Goal: Task Accomplishment & Management: Use online tool/utility

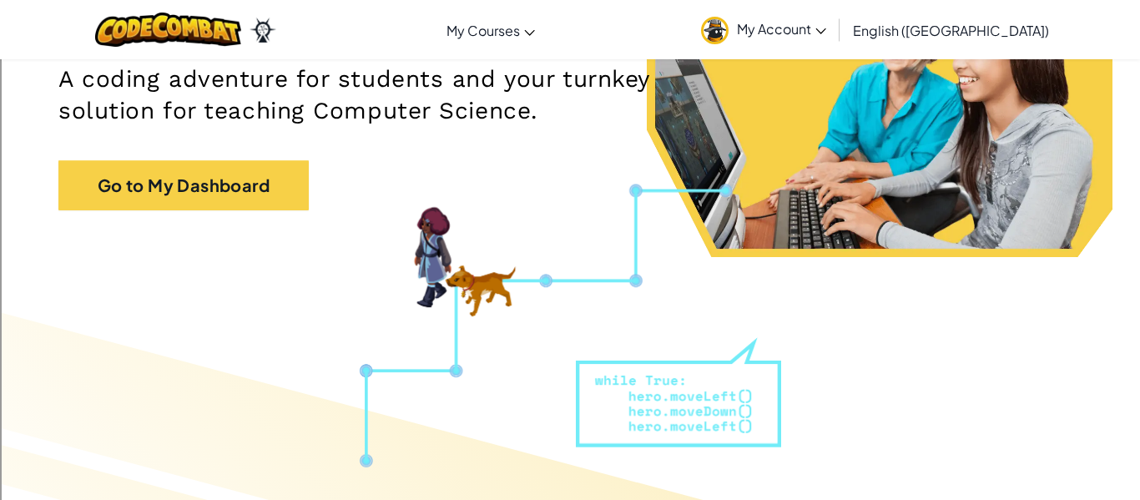
scroll to position [267, 0]
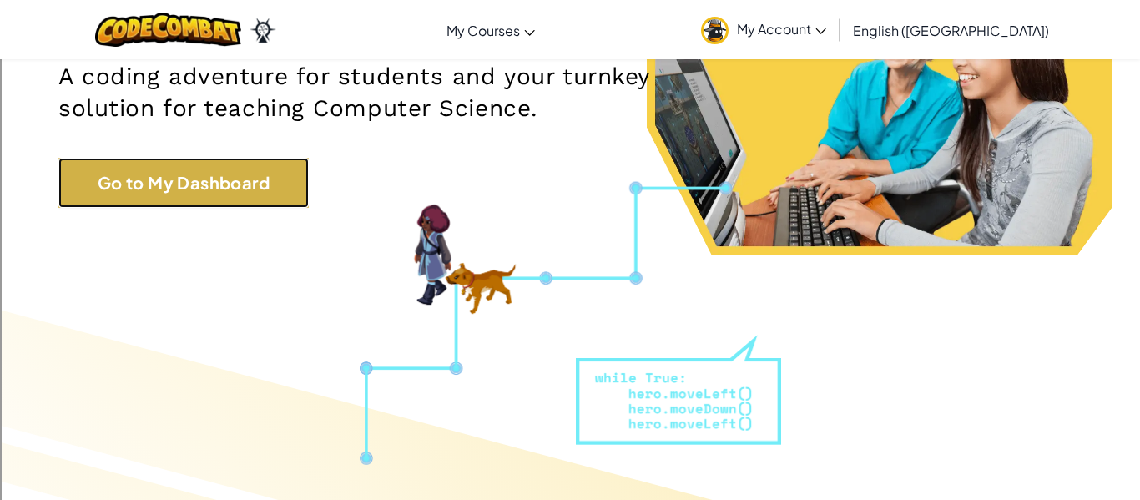
click at [118, 204] on link "Go to My Dashboard" at bounding box center [183, 183] width 250 height 50
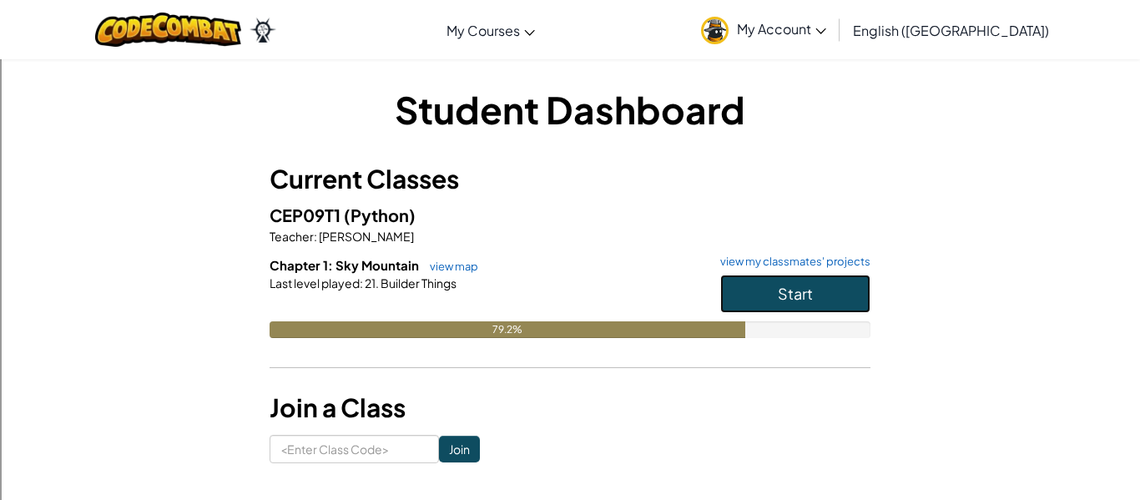
click at [792, 296] on span "Start" at bounding box center [795, 293] width 35 height 19
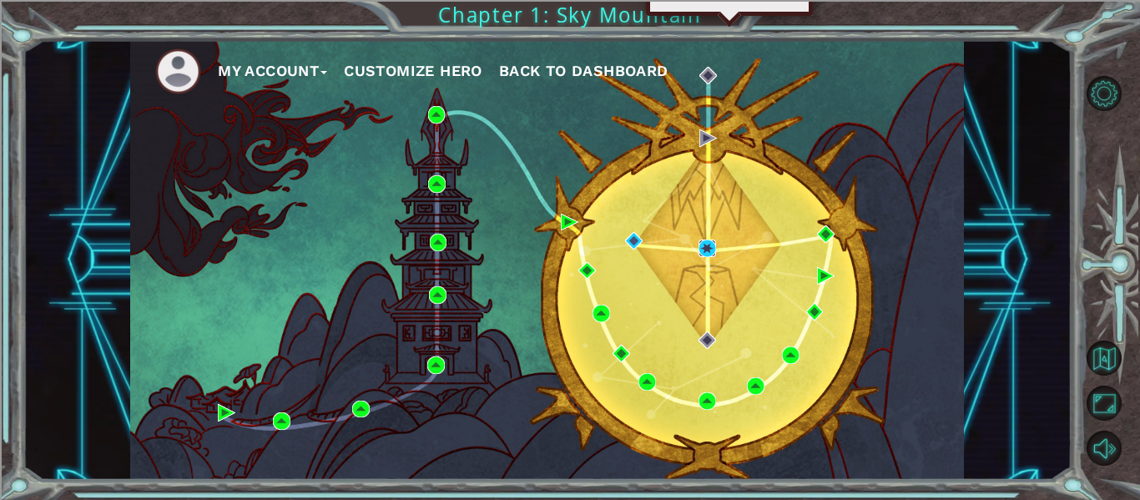
click at [709, 250] on img at bounding box center [707, 249] width 18 height 18
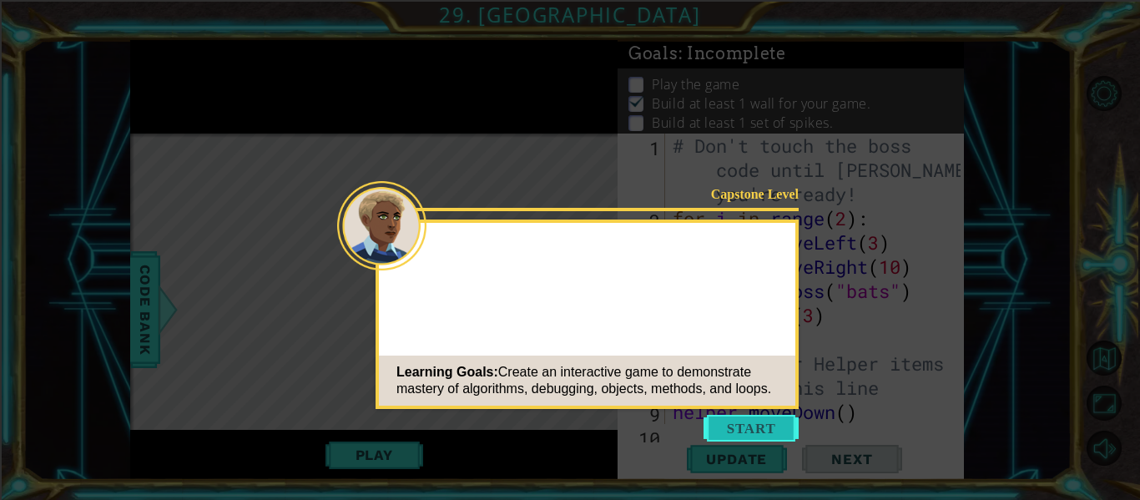
click at [739, 416] on button "Start" at bounding box center [750, 428] width 95 height 27
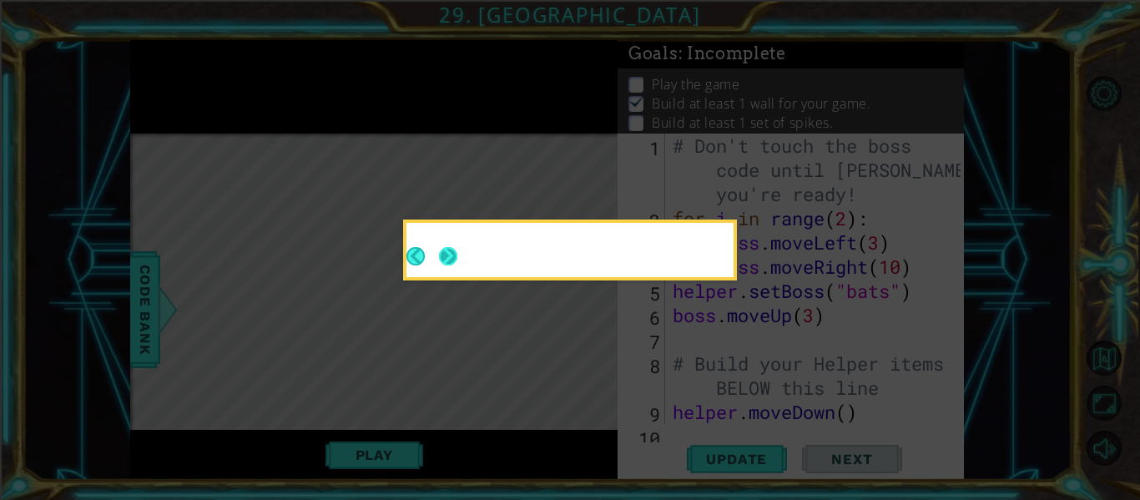
click at [457, 259] on button "Next" at bounding box center [448, 256] width 18 height 18
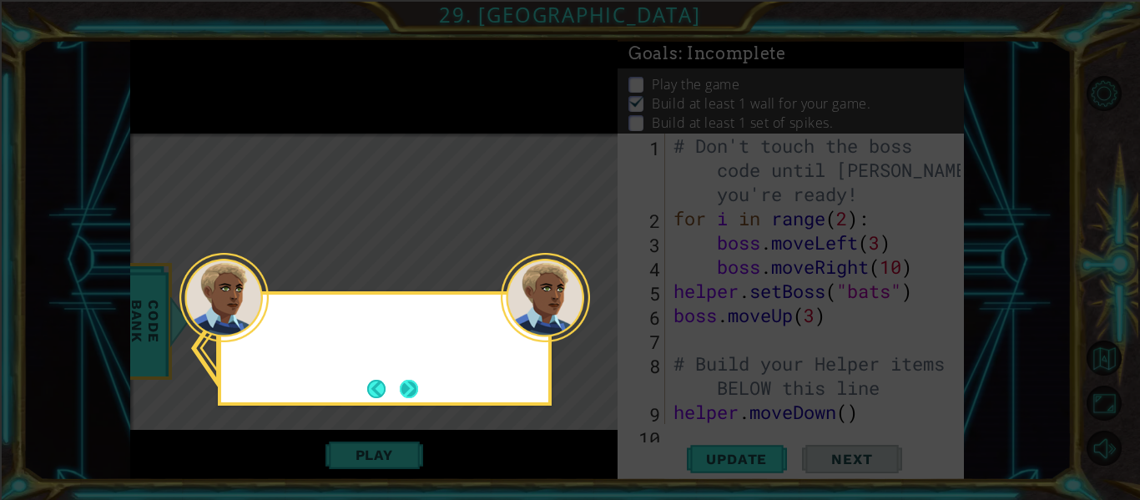
click at [416, 382] on button "Next" at bounding box center [409, 389] width 18 height 18
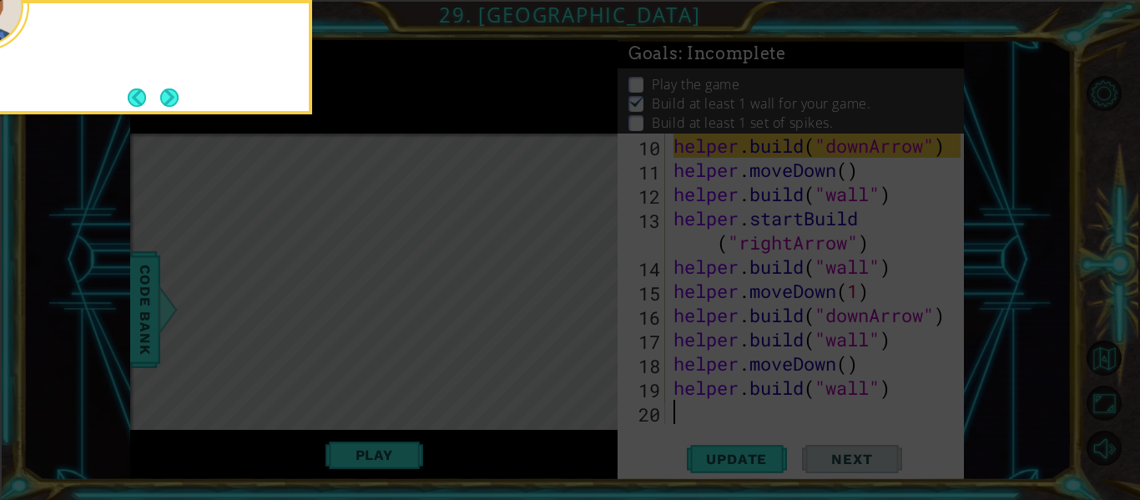
scroll to position [290, 0]
click at [169, 101] on button "Next" at bounding box center [169, 97] width 18 height 18
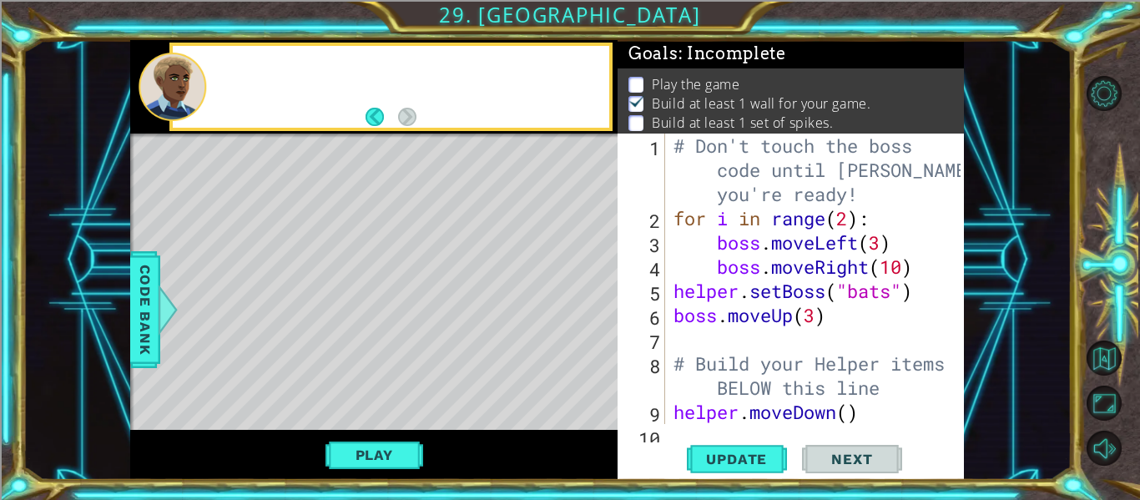
scroll to position [0, 0]
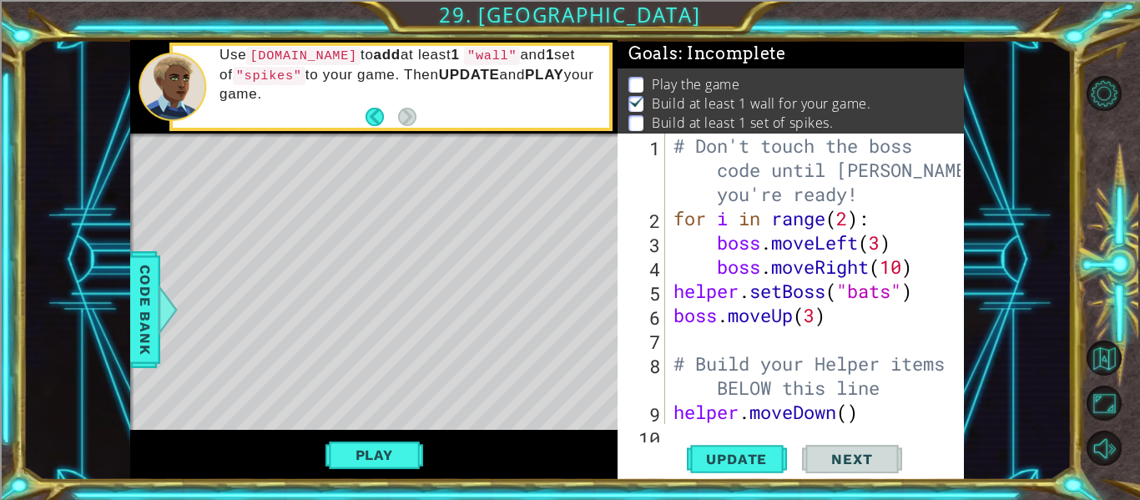
click at [744, 431] on div "1 2 3 4 5 6 7 8 9 10 # Don't touch the boss code until [PERSON_NAME] says you'r…" at bounding box center [791, 307] width 346 height 346
click at [744, 430] on div "1 2 3 4 5 6 7 8 9 10 # Don't touch the boss code until [PERSON_NAME] says you'r…" at bounding box center [791, 307] width 346 height 346
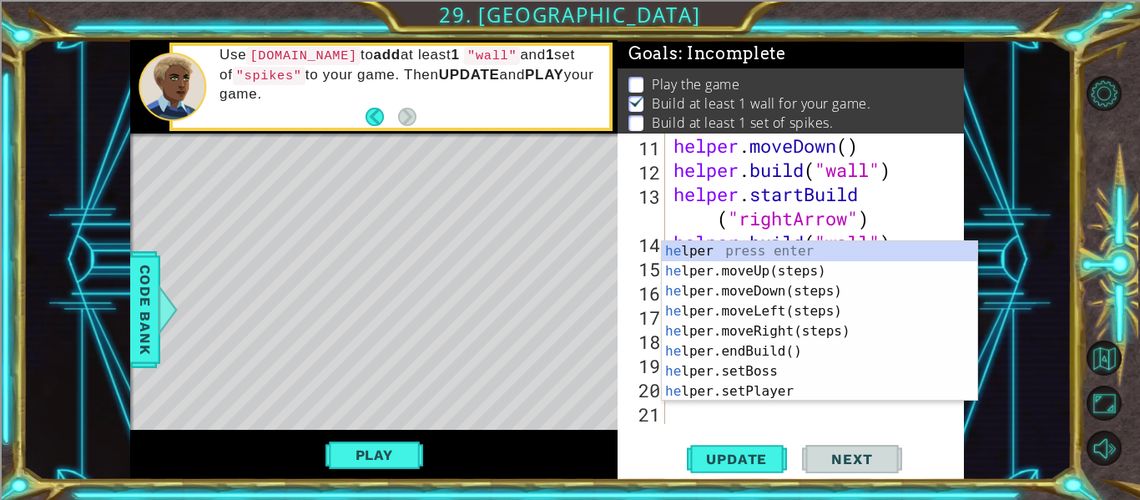
scroll to position [315, 0]
type textarea "hel"
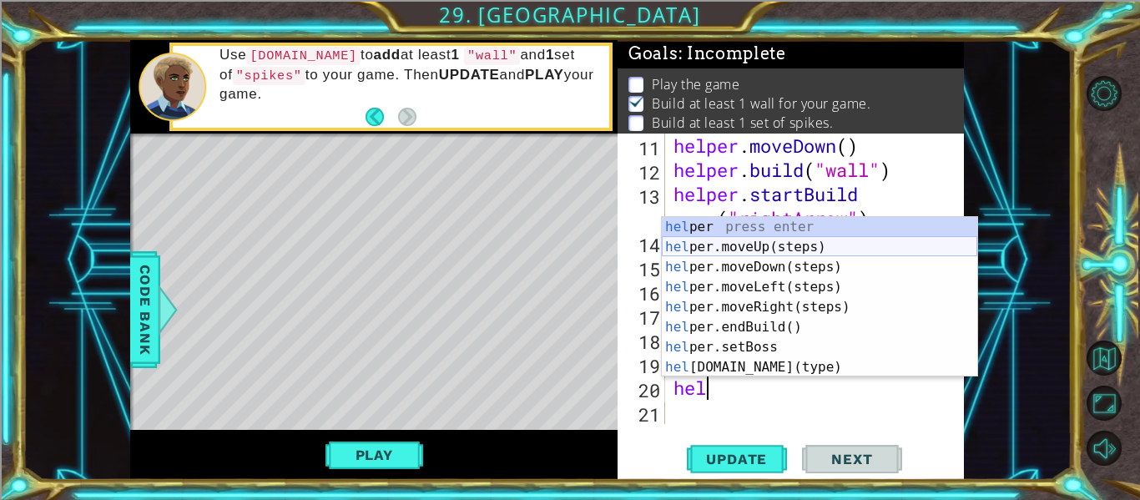
click at [793, 250] on div "hel per press enter hel per.moveUp(steps) press enter hel per.moveDown(steps) p…" at bounding box center [819, 317] width 315 height 200
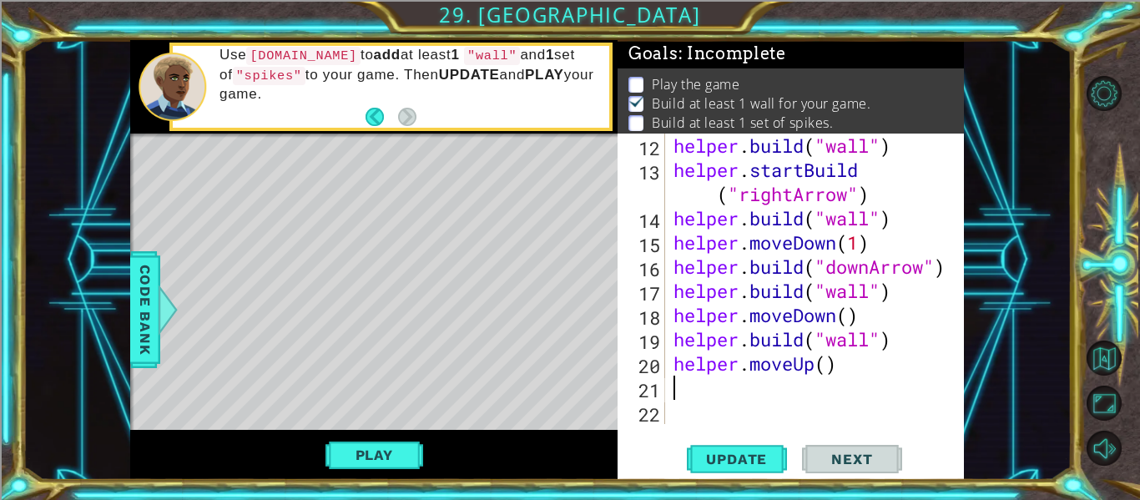
click at [824, 371] on div "helper . build ( "wall" ) helper . startBuild ( "rightArrow" ) helper . build (…" at bounding box center [819, 303] width 299 height 339
type textarea "helper.moveUp(3)"
click at [759, 453] on span "Update" at bounding box center [736, 459] width 94 height 17
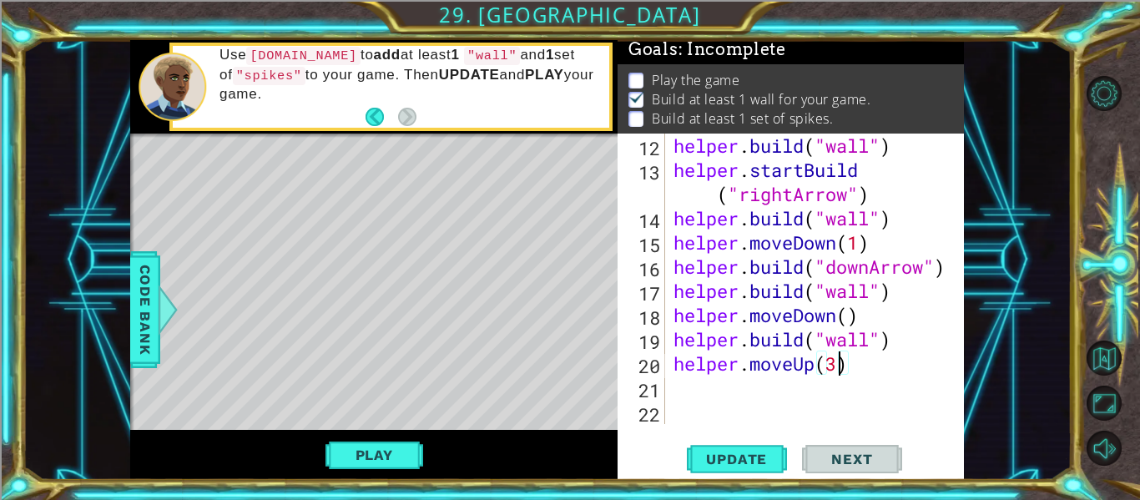
click at [718, 389] on div "helper . build ( "wall" ) helper . startBuild ( "rightArrow" ) helper . build (…" at bounding box center [819, 303] width 299 height 339
click at [714, 460] on span "Update" at bounding box center [736, 459] width 94 height 17
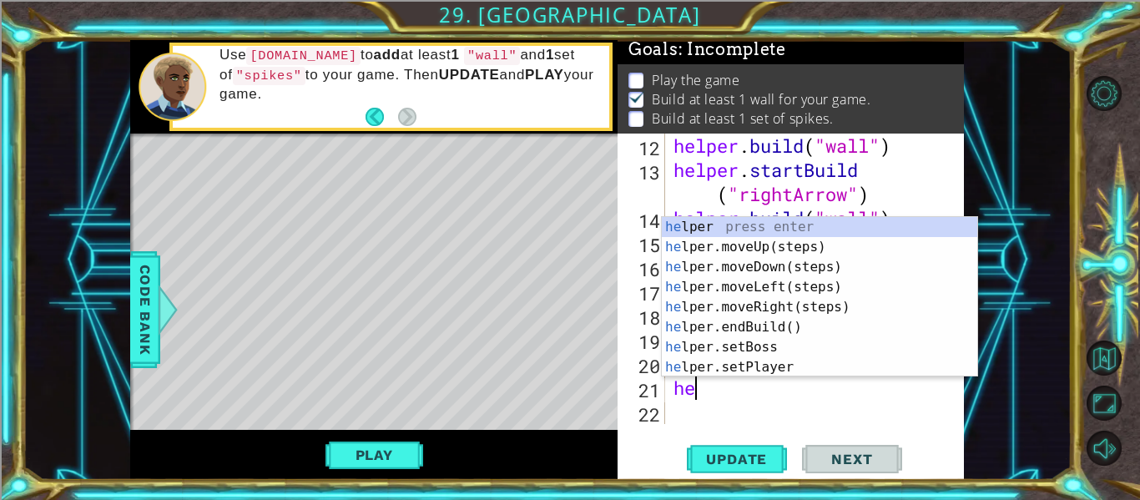
type textarea "h"
click at [803, 363] on div "hel per press enter hel per.moveUp(steps) press enter hel per.moveDown(steps) p…" at bounding box center [819, 317] width 315 height 200
type textarea "")"
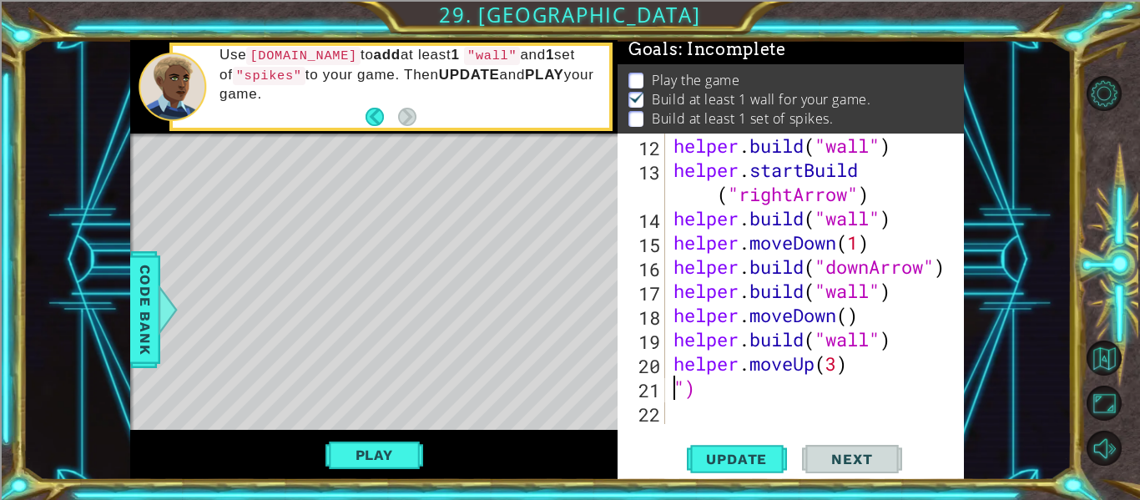
scroll to position [0, 0]
click at [764, 406] on div "helper . build ( "wall" ) helper . startBuild ( "rightArrow" ) helper . build (…" at bounding box center [819, 303] width 299 height 339
click at [847, 421] on div "helper . build ( "wall" ) helper . startBuild ( "rightArrow" ) helper . build (…" at bounding box center [819, 303] width 299 height 339
click at [784, 396] on div "helper . build ( "wall" ) helper . startBuild ( "rightArrow" ) helper . build (…" at bounding box center [819, 303] width 299 height 339
type textarea """
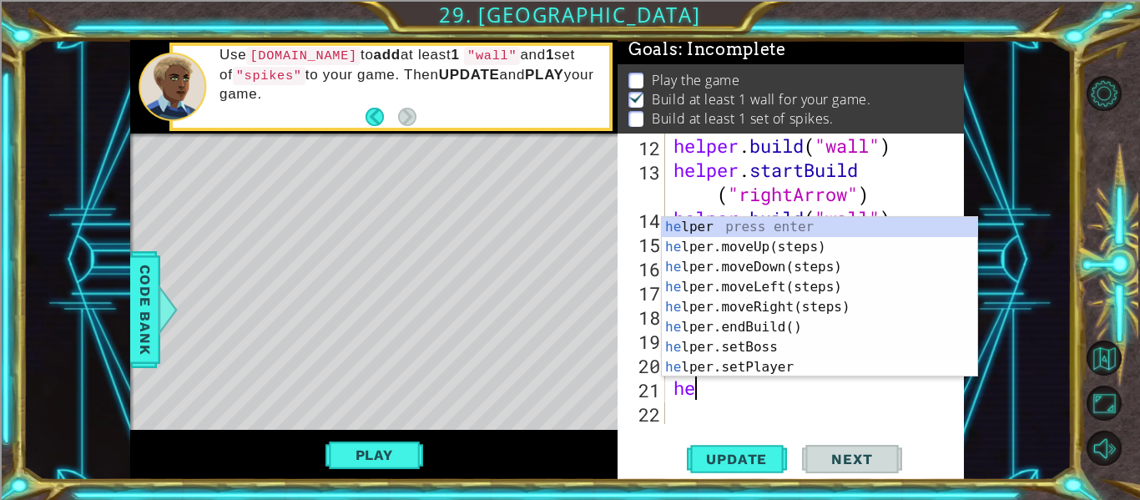
type textarea "hel"
click at [759, 302] on div "hel per press enter hel per.moveUp(steps) press enter hel per.moveDown(steps) p…" at bounding box center [819, 317] width 315 height 200
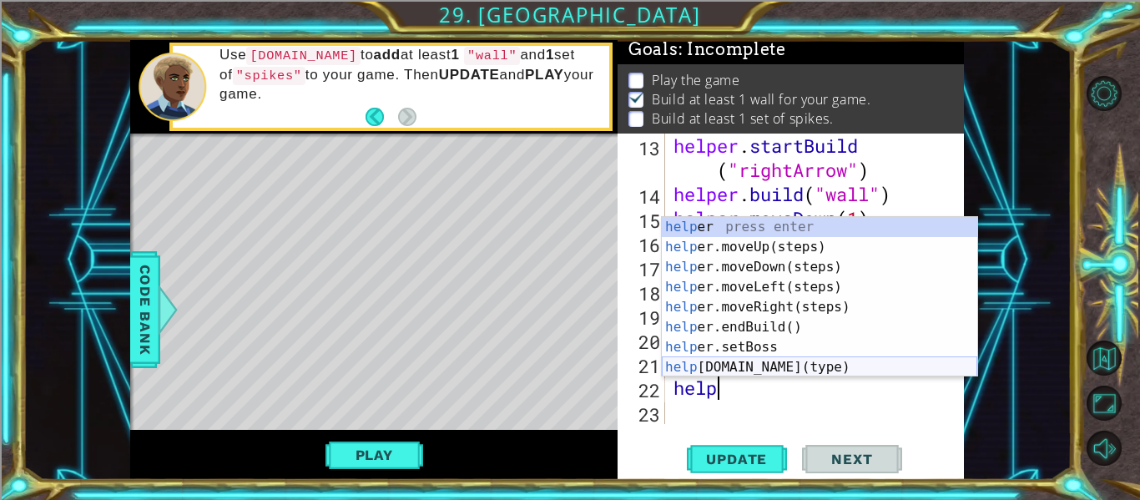
click at [881, 372] on div "help er press enter help er.moveUp(steps) press enter help er.moveDown(steps) p…" at bounding box center [819, 317] width 315 height 200
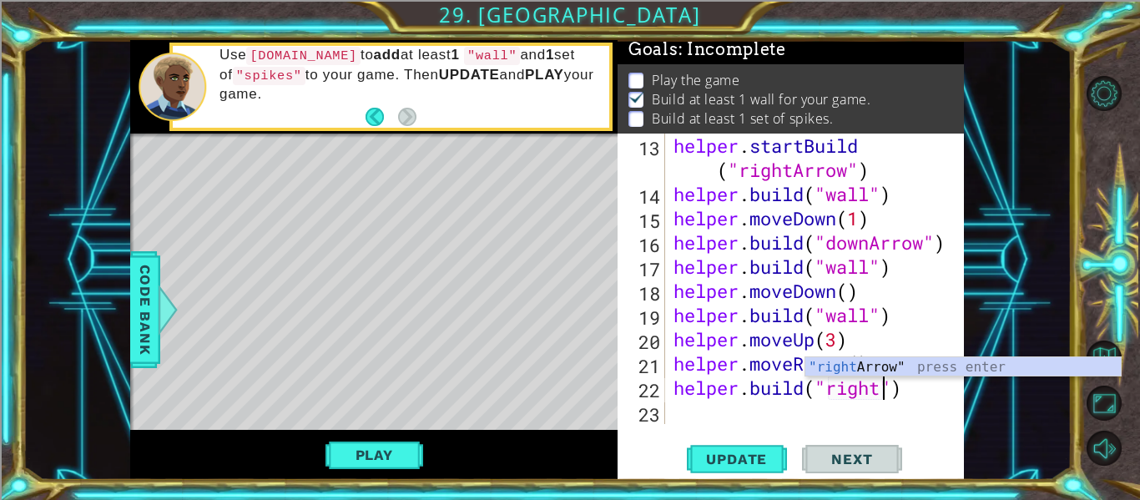
scroll to position [0, 10]
click at [885, 364] on div ""right Arrow" press enter" at bounding box center [962, 387] width 315 height 60
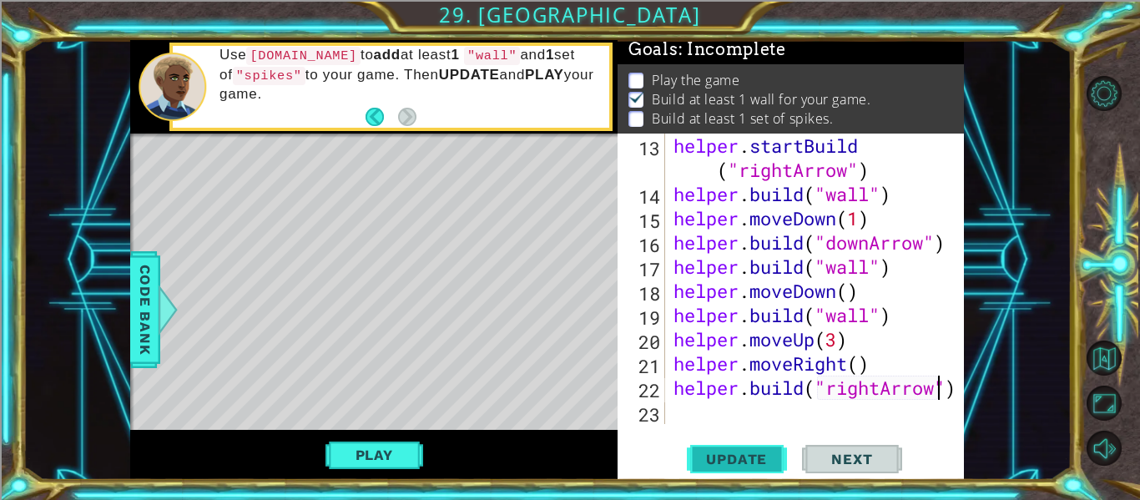
type textarea "[DOMAIN_NAME]("rightArrow")"
click at [749, 457] on span "Update" at bounding box center [736, 459] width 94 height 17
click at [743, 410] on div "helper . startBuild ( "rightArrow" ) helper . build ( "wall" ) helper . moveDow…" at bounding box center [819, 315] width 299 height 363
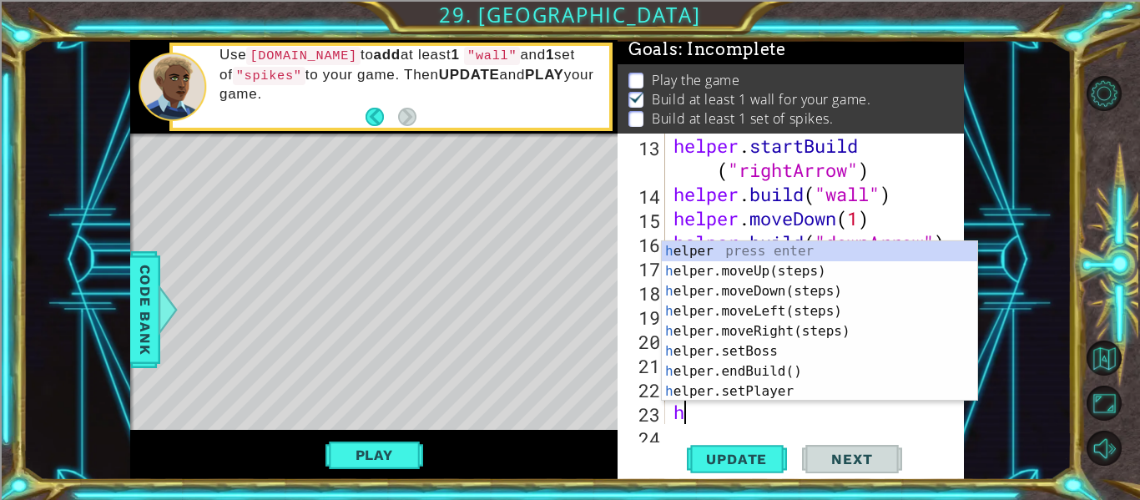
scroll to position [387, 0]
type textarea "hel"
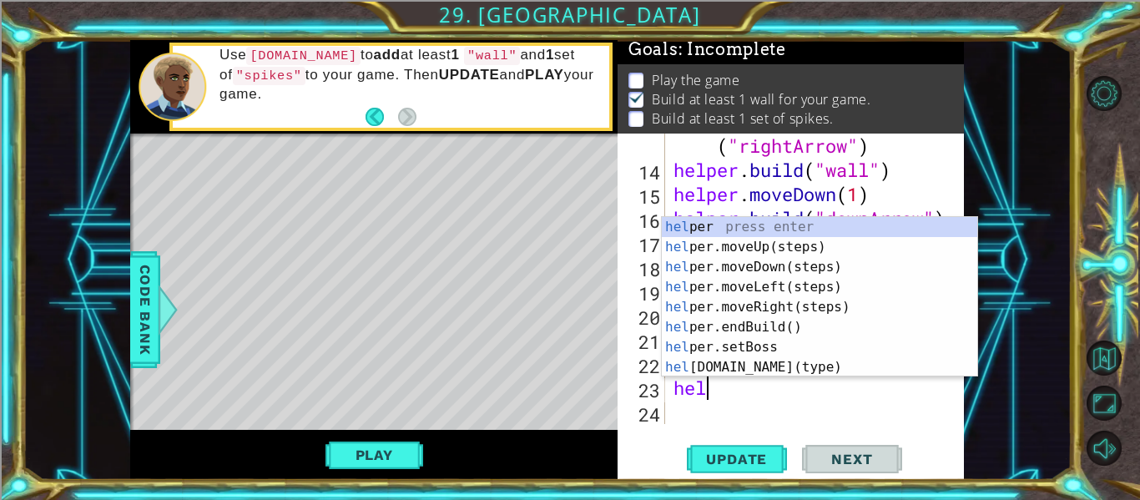
scroll to position [0, 1]
click at [761, 258] on div "hel per press enter hel per.moveUp(steps) press enter hel per.moveDown(steps) p…" at bounding box center [819, 317] width 315 height 200
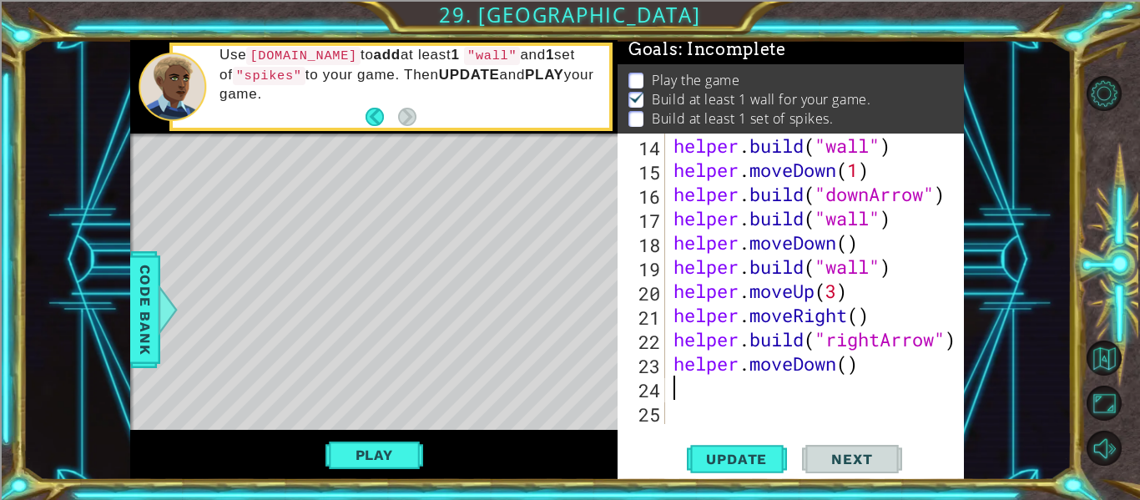
scroll to position [411, 0]
click at [850, 360] on div "helper . build ( "wall" ) helper . moveDown ( 1 ) helper . build ( "downArrow" …" at bounding box center [819, 303] width 299 height 339
type textarea "helper.moveDown(3)"
click at [696, 405] on div "helper . build ( "wall" ) helper . moveDown ( 1 ) helper . build ( "downArrow" …" at bounding box center [819, 303] width 299 height 339
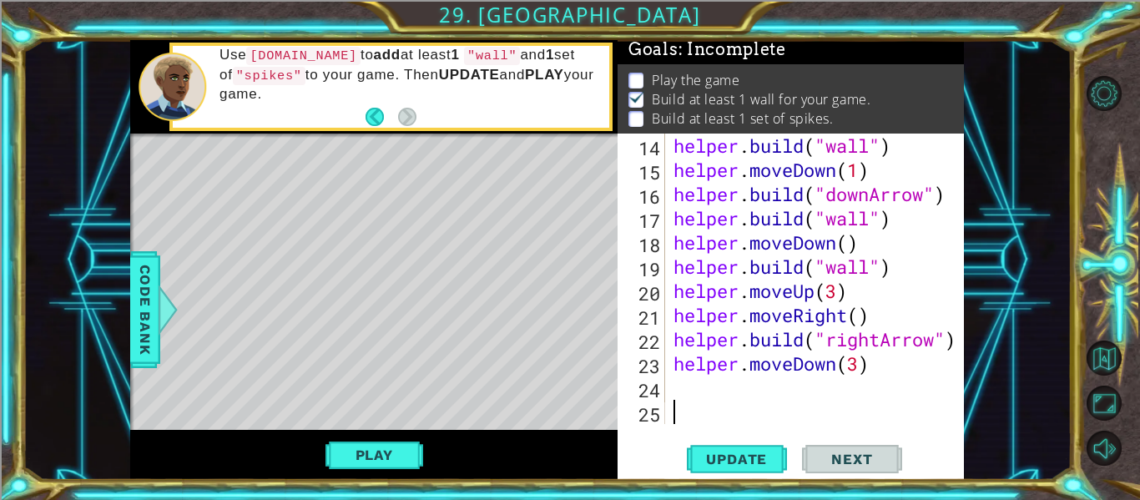
scroll to position [0, 0]
click at [691, 393] on div "helper . build ( "wall" ) helper . moveDown ( 1 ) helper . build ( "downArrow" …" at bounding box center [819, 303] width 299 height 339
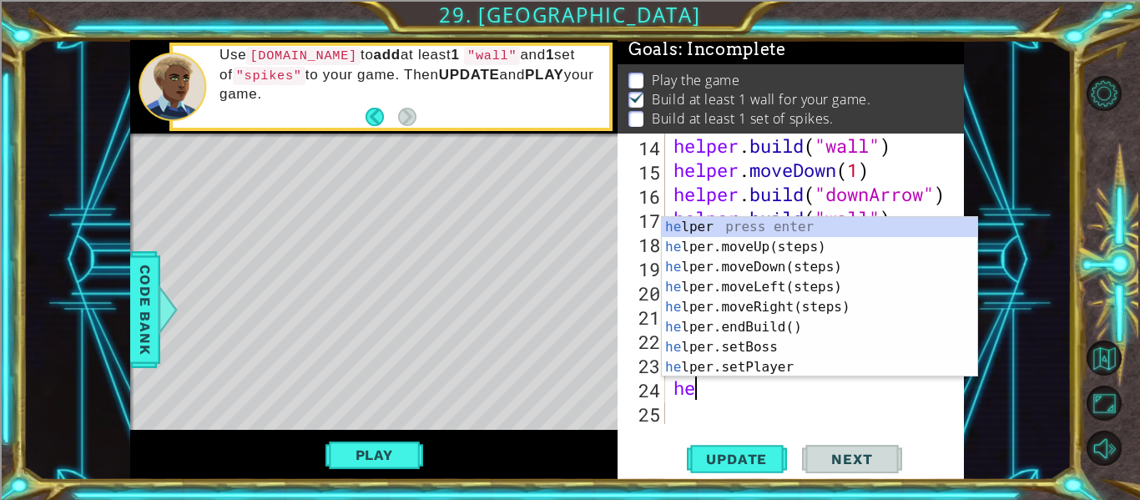
scroll to position [0, 1]
click at [694, 373] on div "hel per press enter hel per.moveUp(steps) press enter hel per.moveDown(steps) p…" at bounding box center [819, 317] width 315 height 200
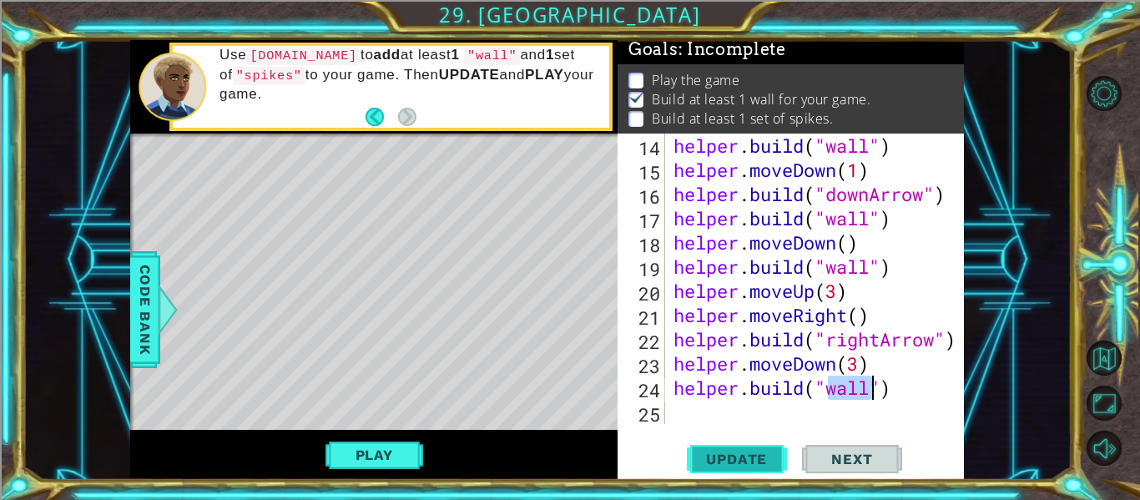
type textarea "[DOMAIN_NAME]("wall")"
click at [761, 446] on button "Update" at bounding box center [737, 459] width 100 height 34
click at [356, 457] on button "Play" at bounding box center [374, 455] width 98 height 32
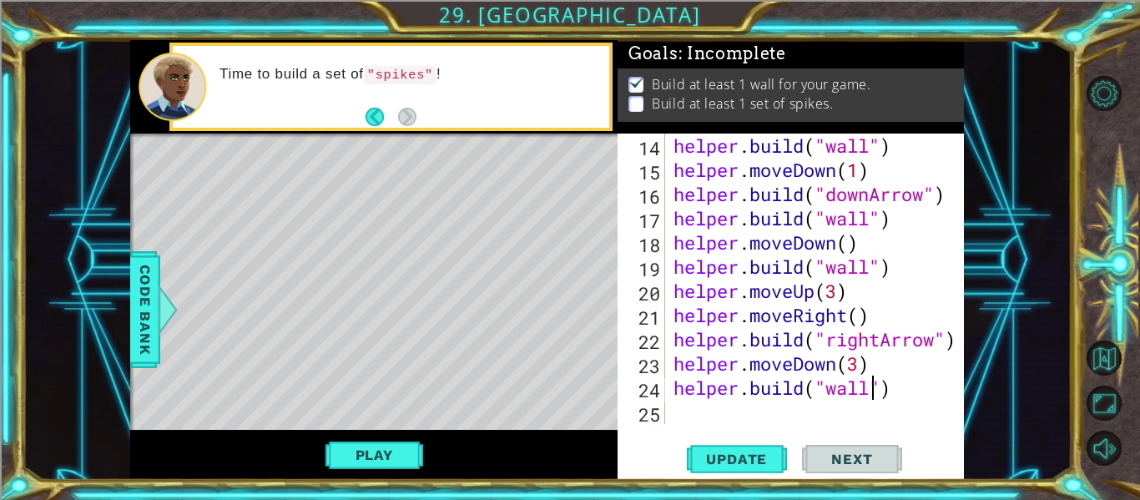
scroll to position [411, 0]
click at [709, 422] on div "helper . build ( "wall" ) helper . moveDown ( 1 ) helper . build ( "downArrow" …" at bounding box center [819, 303] width 299 height 339
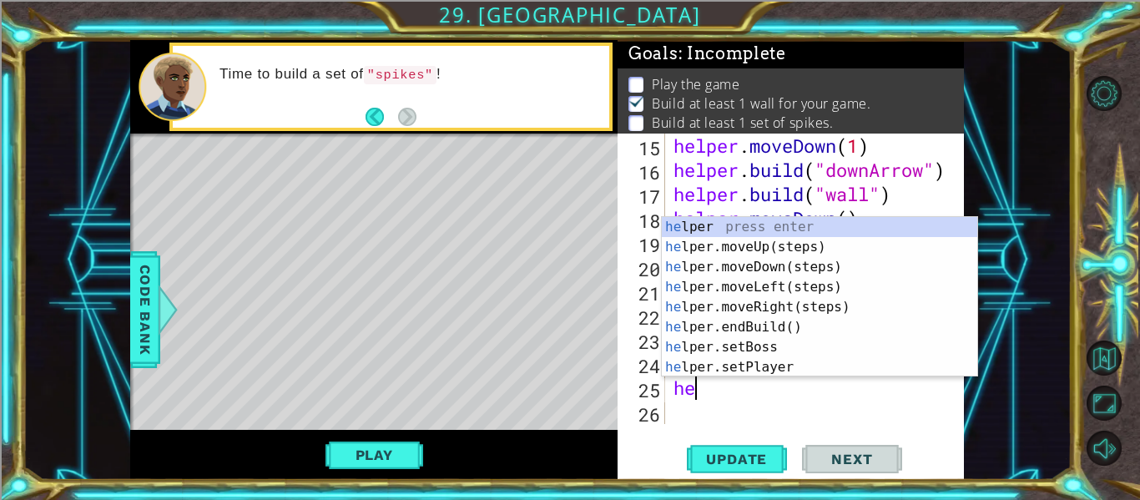
scroll to position [0, 1]
click at [773, 374] on div "hel per press enter hel per.moveUp(steps) press enter hel per.moveDown(steps) p…" at bounding box center [819, 317] width 315 height 200
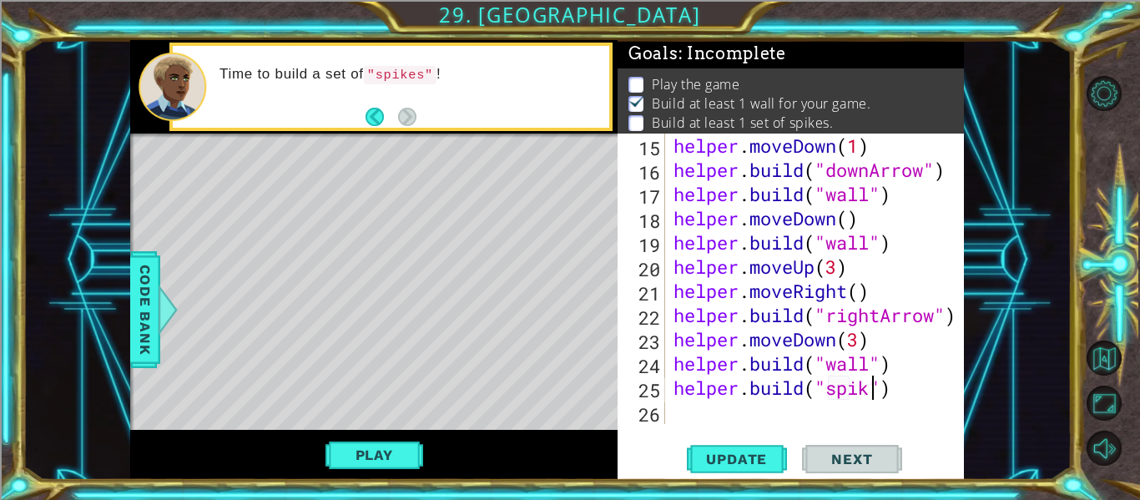
scroll to position [0, 10]
type textarea "[DOMAIN_NAME]("spikes")"
click at [753, 453] on span "Update" at bounding box center [736, 459] width 94 height 17
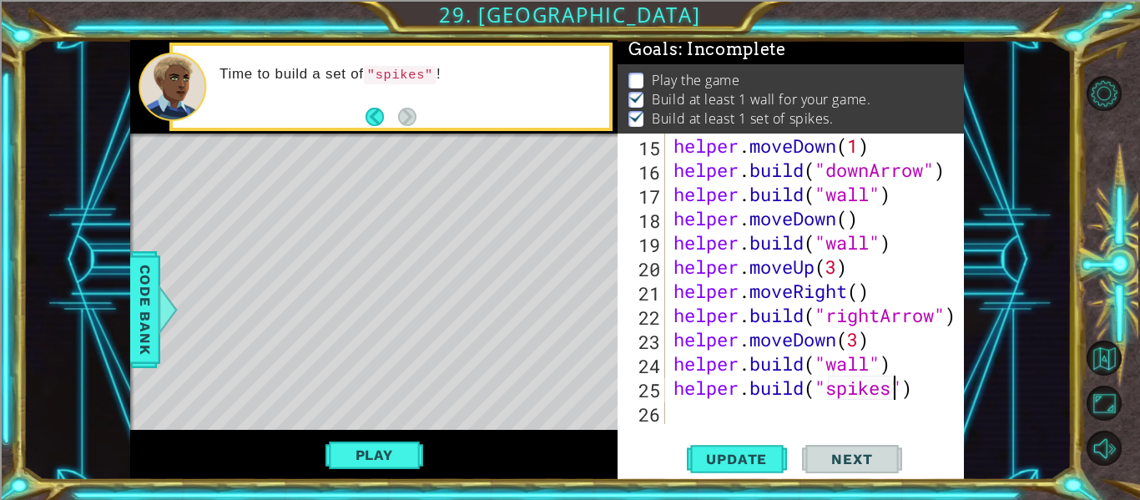
click at [723, 413] on div "helper . moveDown ( 1 ) helper . build ( "downArrow" ) helper . build ( "wall" …" at bounding box center [819, 303] width 299 height 339
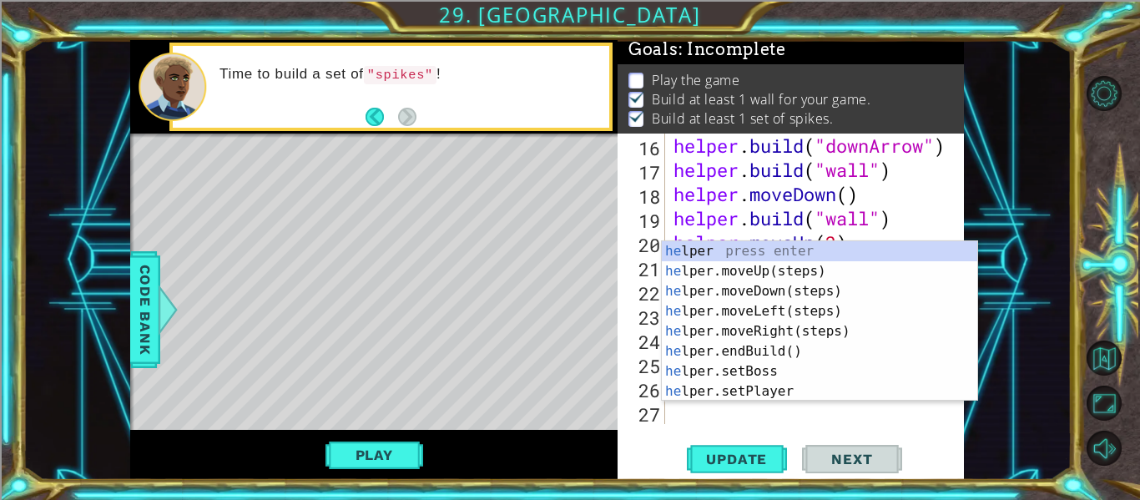
type textarea "hel"
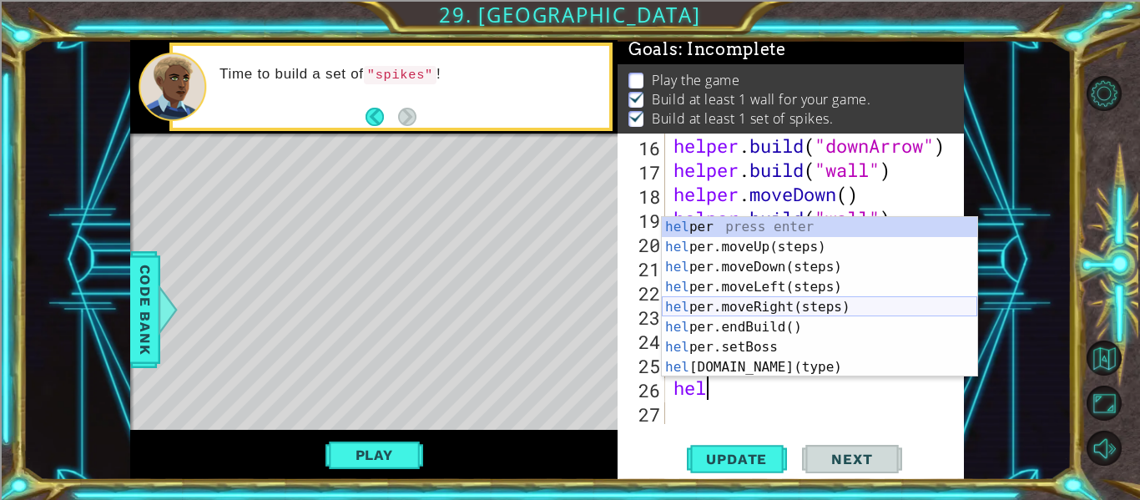
click at [763, 313] on div "hel per press enter hel per.moveUp(steps) press enter hel per.moveDown(steps) p…" at bounding box center [819, 317] width 315 height 200
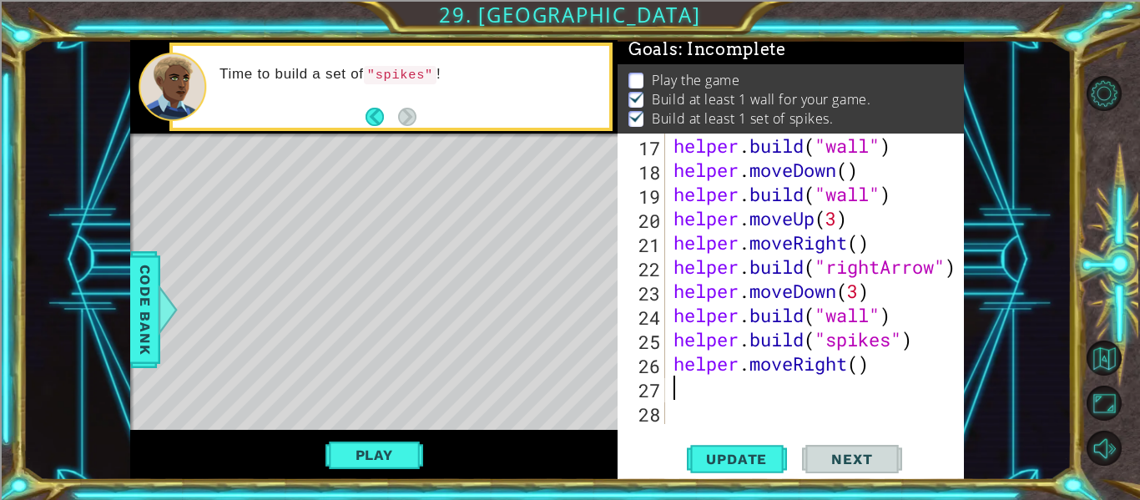
scroll to position [484, 0]
click at [863, 371] on div "helper . build ( "wall" ) helper . moveDown ( ) helper . build ( "wall" ) helpe…" at bounding box center [819, 303] width 299 height 339
type textarea "helper.moveRight(1)"
click at [679, 391] on div "helper . build ( "wall" ) helper . moveDown ( ) helper . build ( "wall" ) helpe…" at bounding box center [819, 303] width 299 height 339
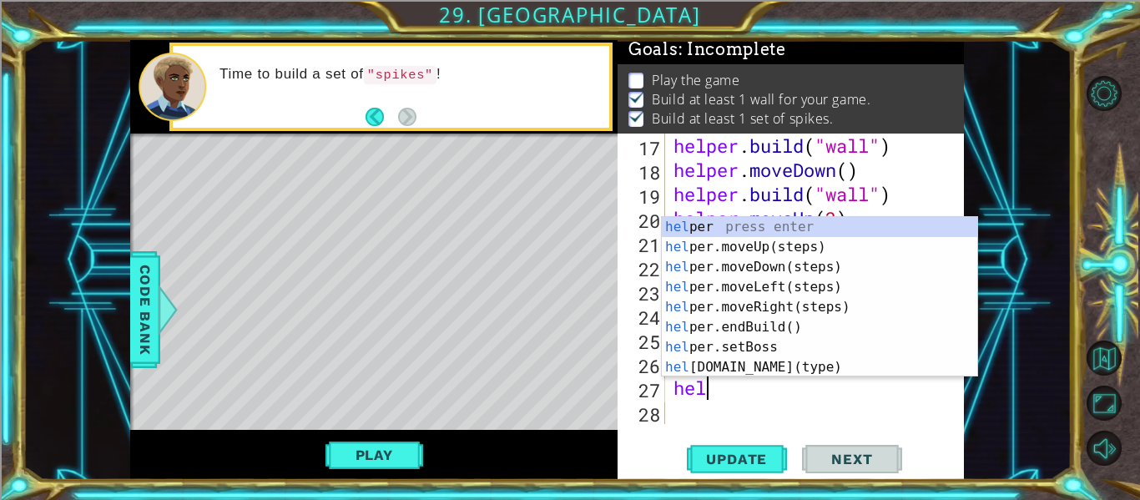
scroll to position [0, 1]
click at [691, 361] on div "hel per press enter hel per.moveUp(steps) press enter hel per.moveDown(steps) p…" at bounding box center [819, 317] width 315 height 200
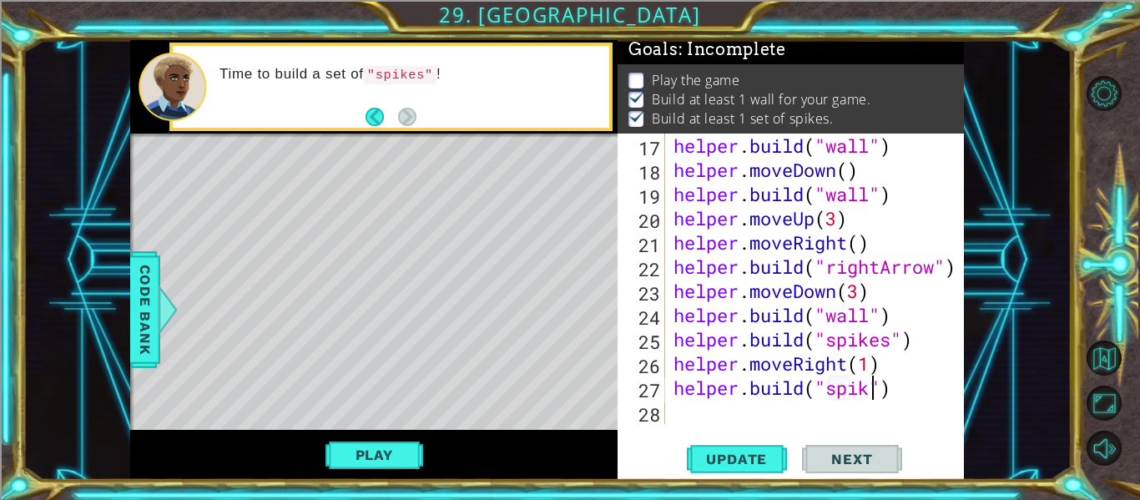
scroll to position [0, 10]
type textarea "[DOMAIN_NAME]("spikes")"
click at [759, 454] on span "Update" at bounding box center [736, 459] width 94 height 17
click at [727, 411] on div "helper . build ( "wall" ) helper . moveDown ( ) helper . build ( "wall" ) helpe…" at bounding box center [819, 303] width 299 height 339
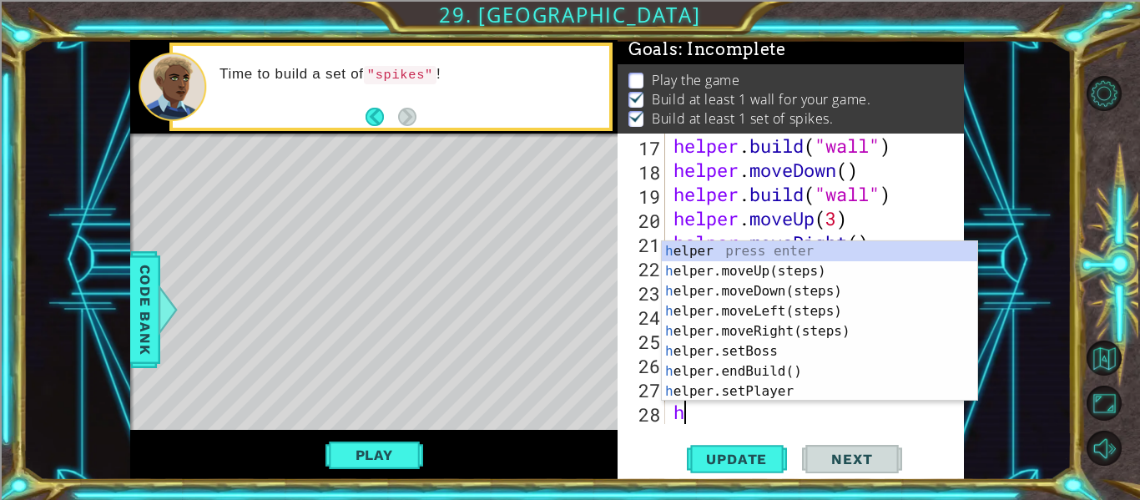
type textarea "he"
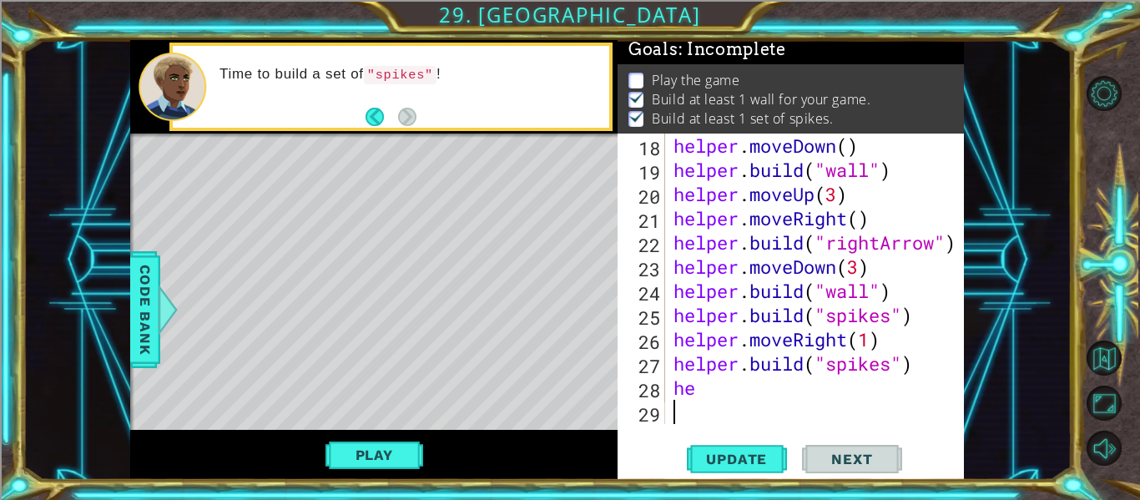
click at [698, 419] on div "helper . moveDown ( ) helper . build ( "wall" ) helper . moveUp ( 3 ) helper . …" at bounding box center [819, 303] width 299 height 339
click at [714, 380] on div "helper . moveDown ( ) helper . build ( "wall" ) helper . moveUp ( 3 ) helper . …" at bounding box center [819, 303] width 299 height 339
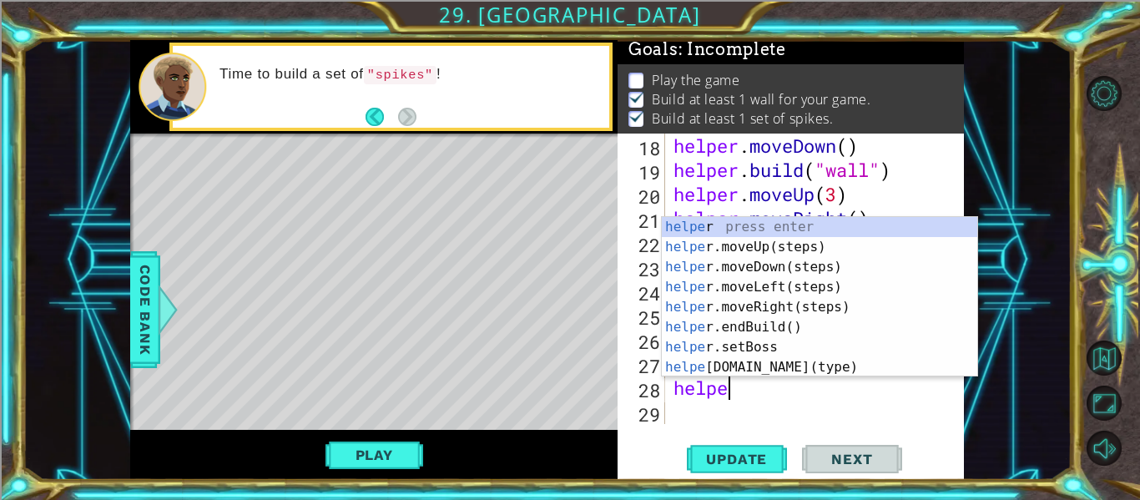
type textarea "helper"
click at [814, 252] on div "helper press enter helper .moveUp(steps) press enter helper .moveDown(steps) pr…" at bounding box center [819, 317] width 315 height 200
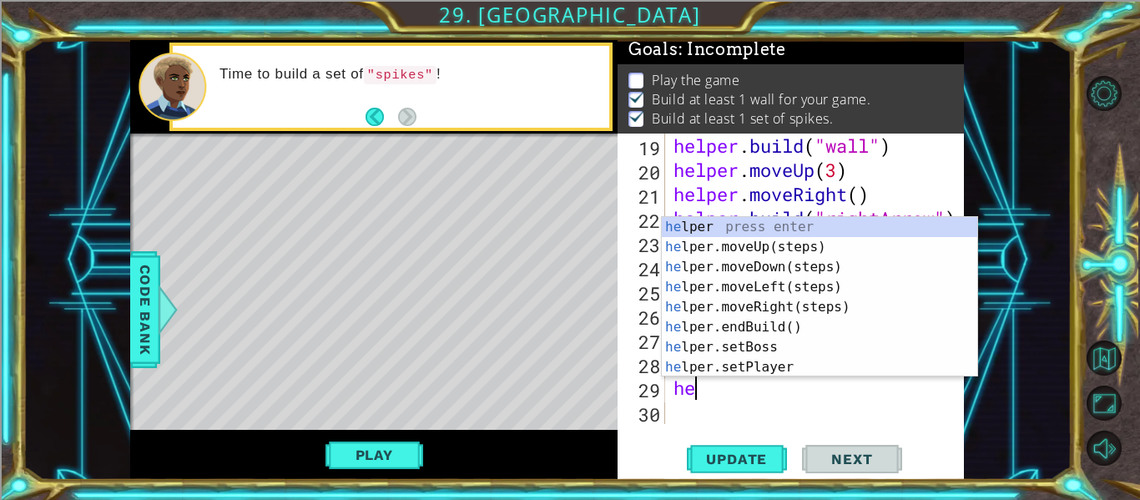
scroll to position [0, 1]
click at [744, 369] on div "hel per press enter hel per.moveUp(steps) press enter hel per.moveDown(steps) p…" at bounding box center [819, 317] width 315 height 200
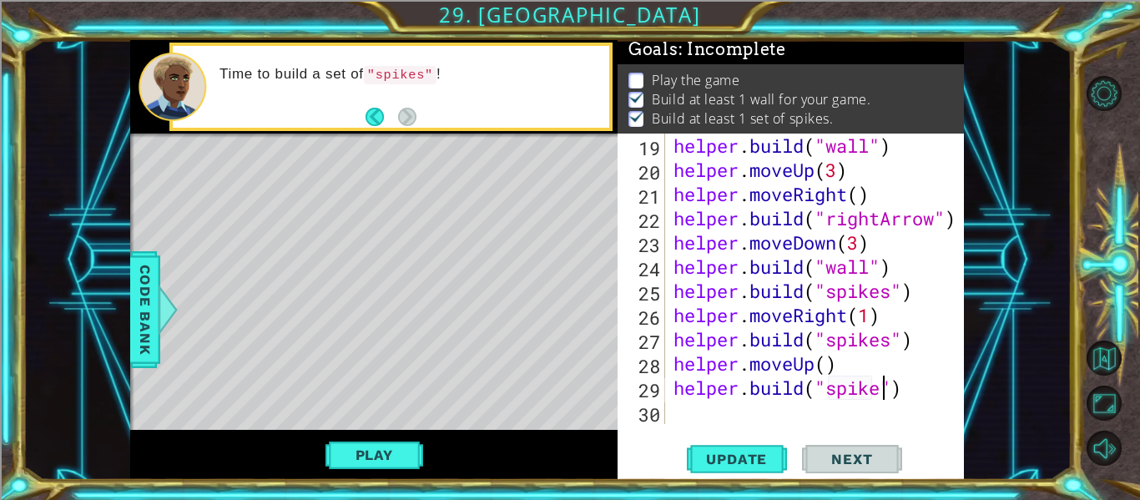
scroll to position [0, 10]
click at [744, 469] on button "Update" at bounding box center [737, 459] width 100 height 34
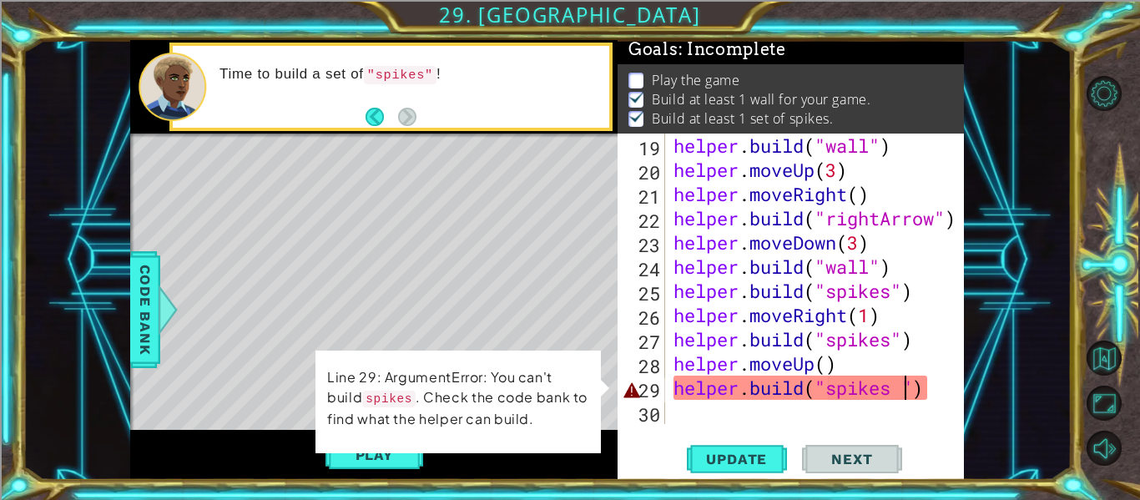
type textarea "[DOMAIN_NAME]("spikes")"
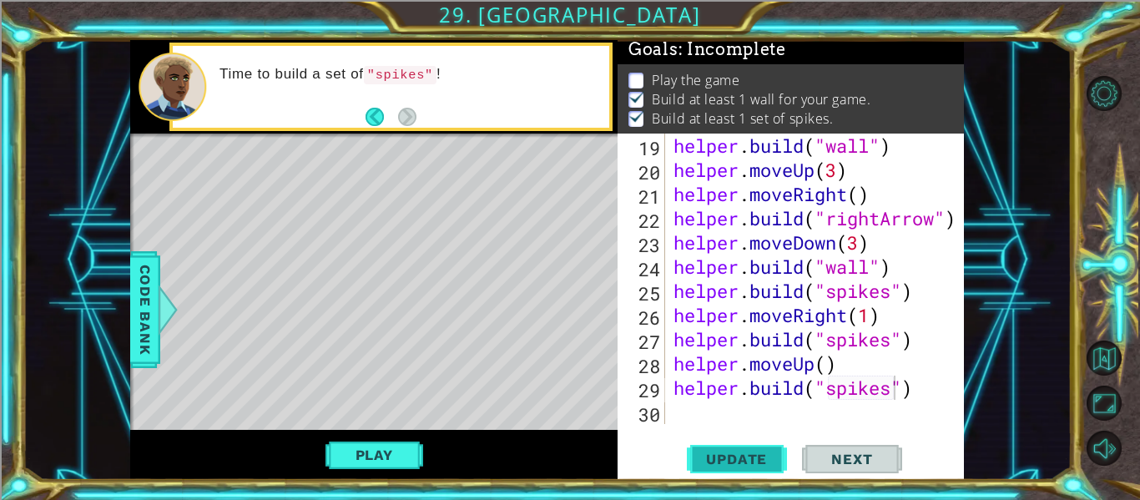
click at [745, 448] on button "Update" at bounding box center [737, 459] width 100 height 34
click at [786, 409] on div "helper . build ( "wall" ) helper . moveUp ( 3 ) helper . moveRight ( ) helper .…" at bounding box center [819, 303] width 299 height 339
type textarea "he"
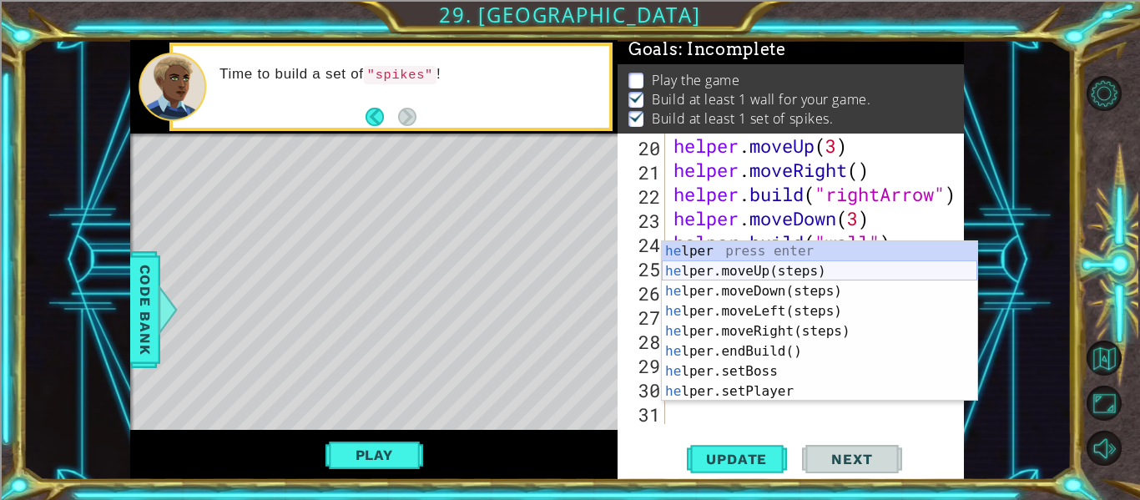
click at [748, 271] on div "he lper press enter he lper.moveUp(steps) press enter he lper.moveDown(steps) p…" at bounding box center [819, 341] width 315 height 200
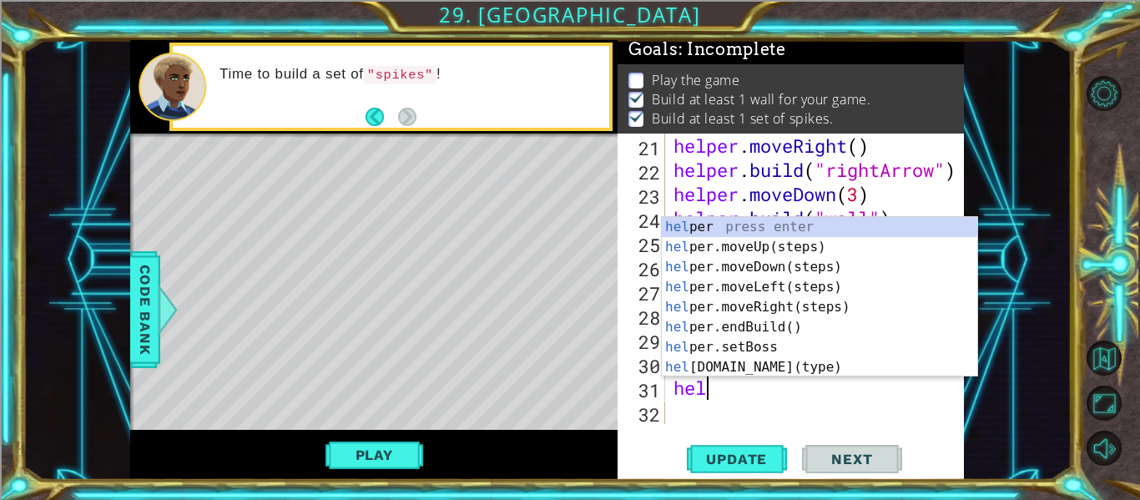
scroll to position [0, 1]
click at [755, 365] on div "help er press enter help er.moveUp(steps) press enter help er.moveDown(steps) p…" at bounding box center [819, 317] width 315 height 200
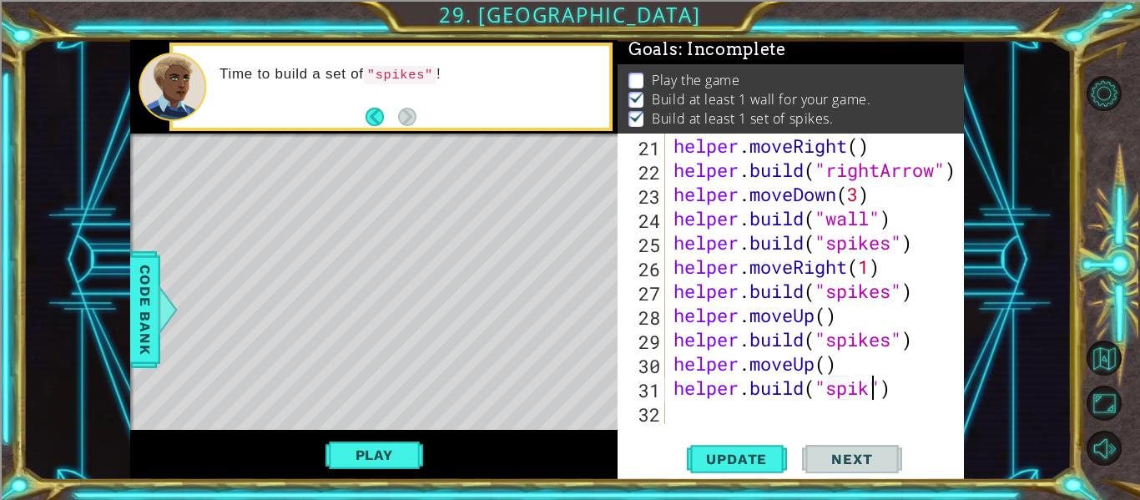
scroll to position [0, 10]
type textarea "[DOMAIN_NAME]("spikes")"
click at [759, 446] on button "Update" at bounding box center [737, 459] width 100 height 34
click at [387, 453] on button "Play" at bounding box center [374, 455] width 98 height 32
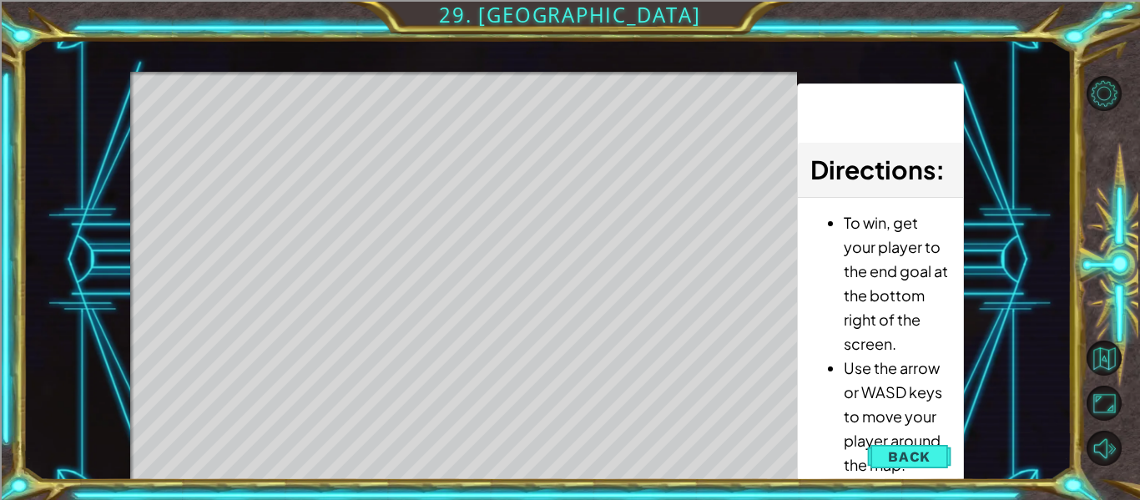
click at [923, 474] on li "Use the arrow or WASD keys to move your player around the map." at bounding box center [897, 416] width 107 height 121
click at [917, 454] on span "Back" at bounding box center [909, 456] width 43 height 17
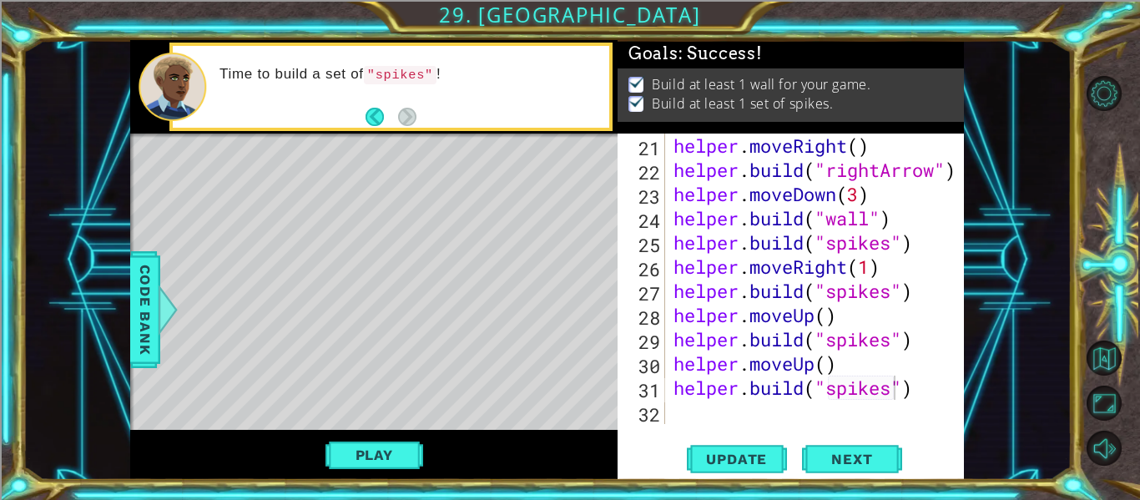
click at [865, 408] on div "helper . moveRight ( ) helper . build ( "rightArrow" ) helper . moveDown ( 3 ) …" at bounding box center [819, 303] width 299 height 339
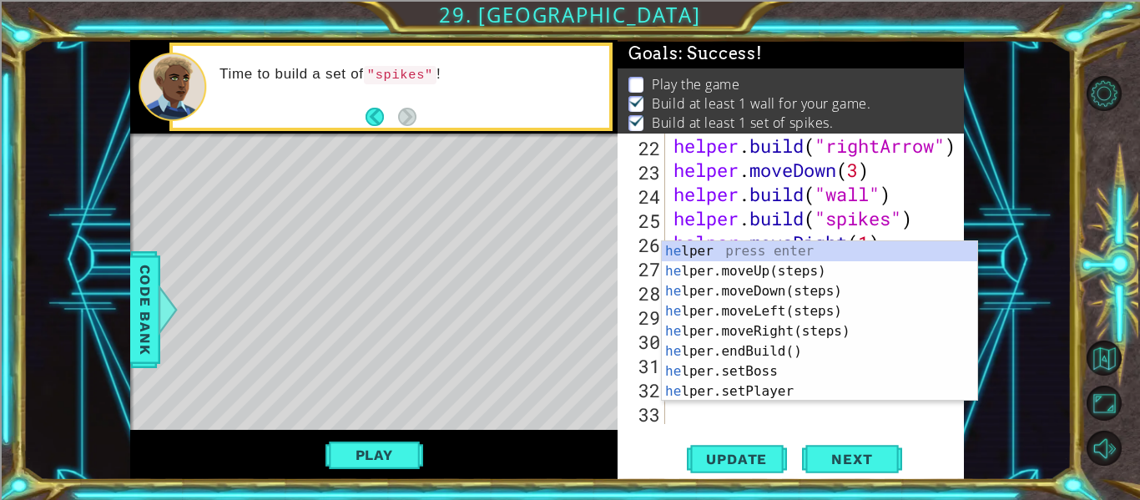
scroll to position [605, 0]
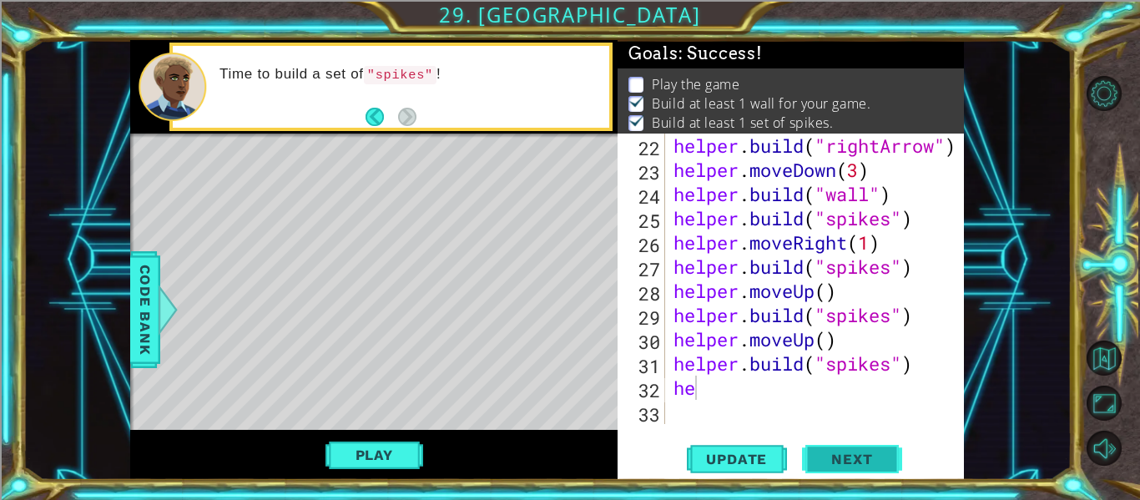
click at [860, 456] on span "Next" at bounding box center [851, 459] width 74 height 17
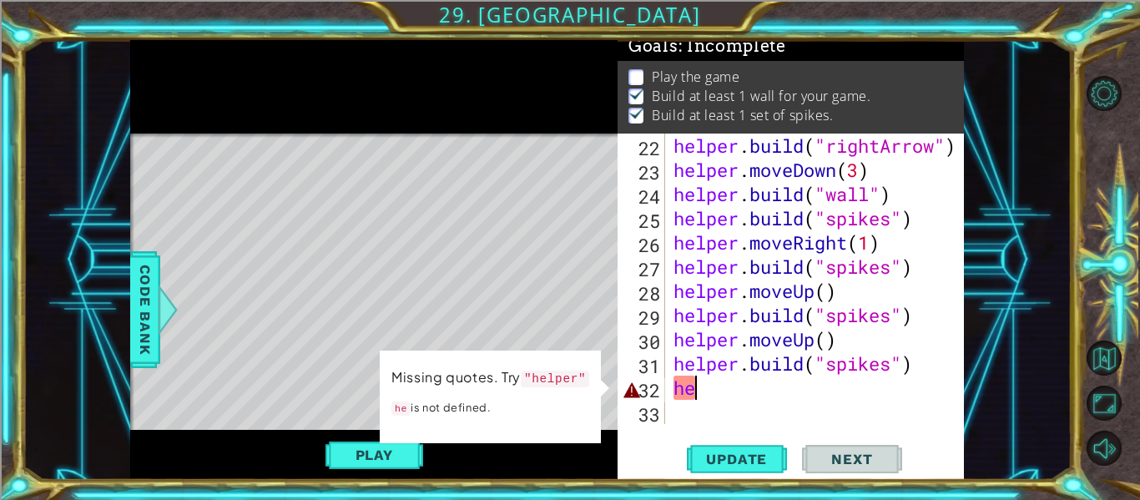
click at [773, 377] on div "helper . build ( "rightArrow" ) helper . moveDown ( 3 ) helper . build ( "wall"…" at bounding box center [819, 303] width 299 height 339
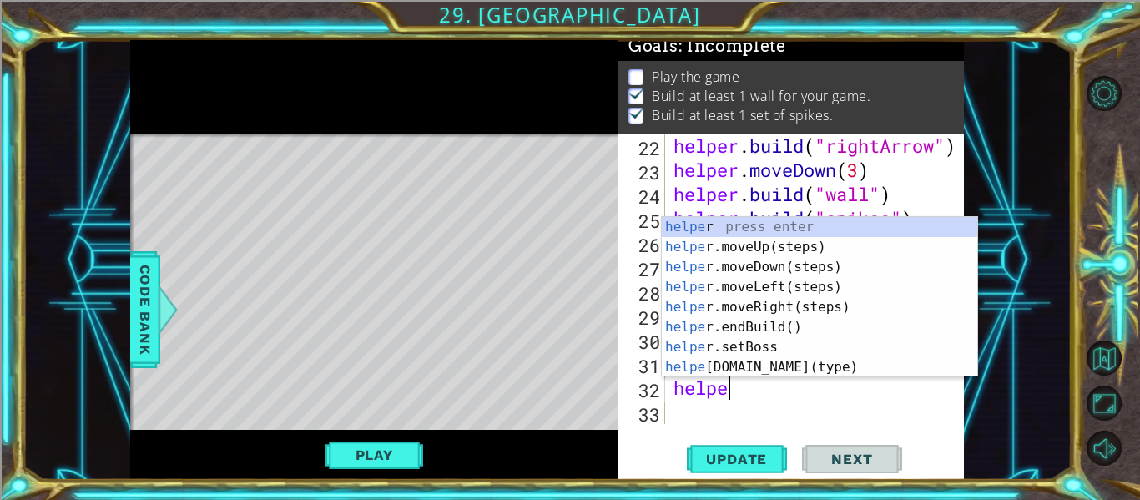
scroll to position [0, 3]
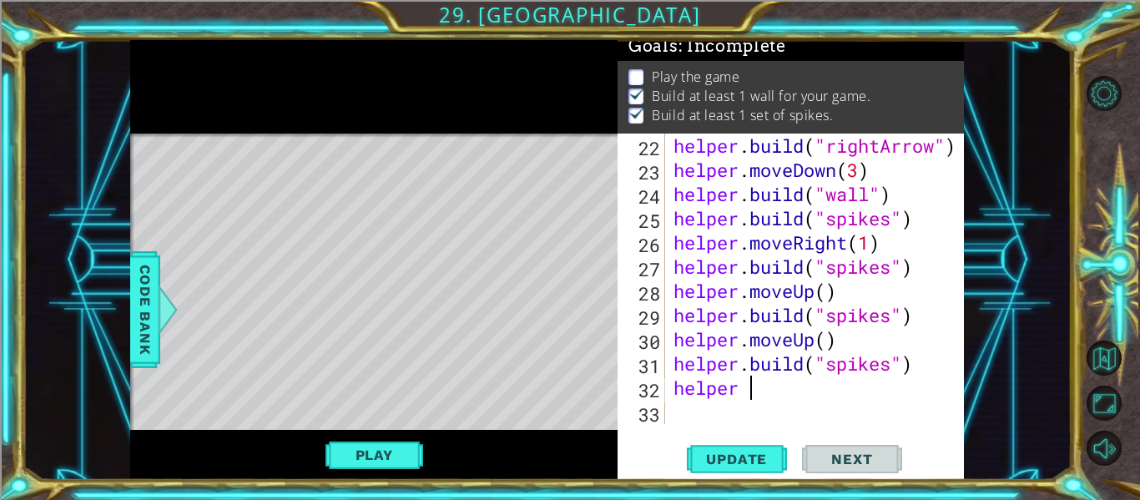
type textarea "helper"
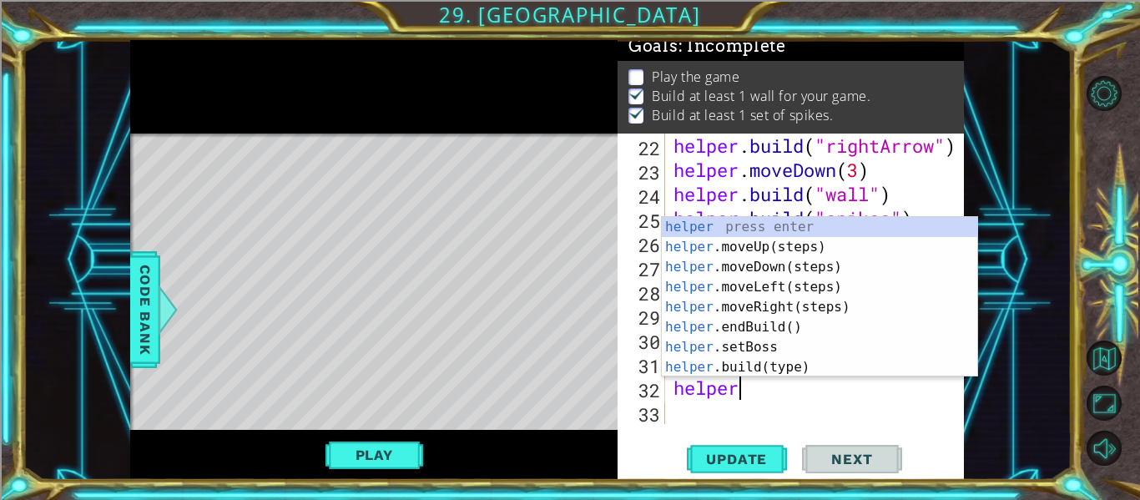
click at [777, 257] on div "helper press enter helper .moveUp(steps) press enter helper .moveDown(steps) pr…" at bounding box center [819, 317] width 315 height 200
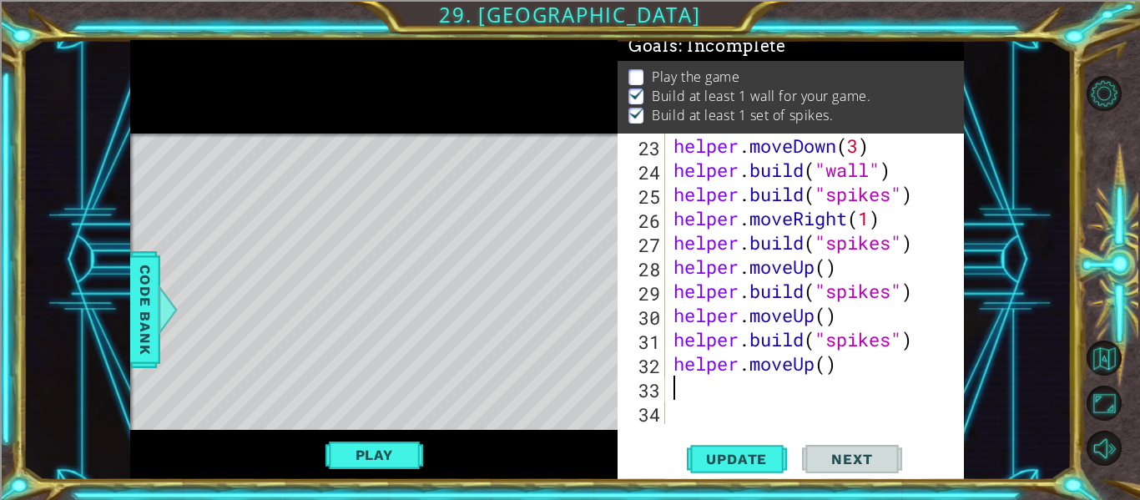
scroll to position [629, 0]
type textarea "e"
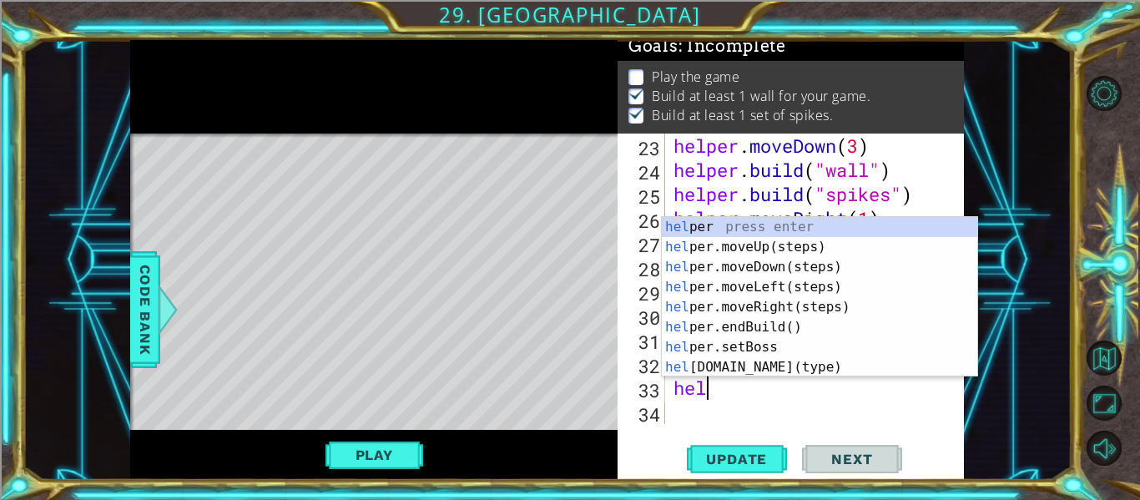
scroll to position [0, 1]
click at [799, 374] on div "hel per press enter hel per.moveUp(steps) press enter hel per.moveDown(steps) p…" at bounding box center [819, 317] width 315 height 200
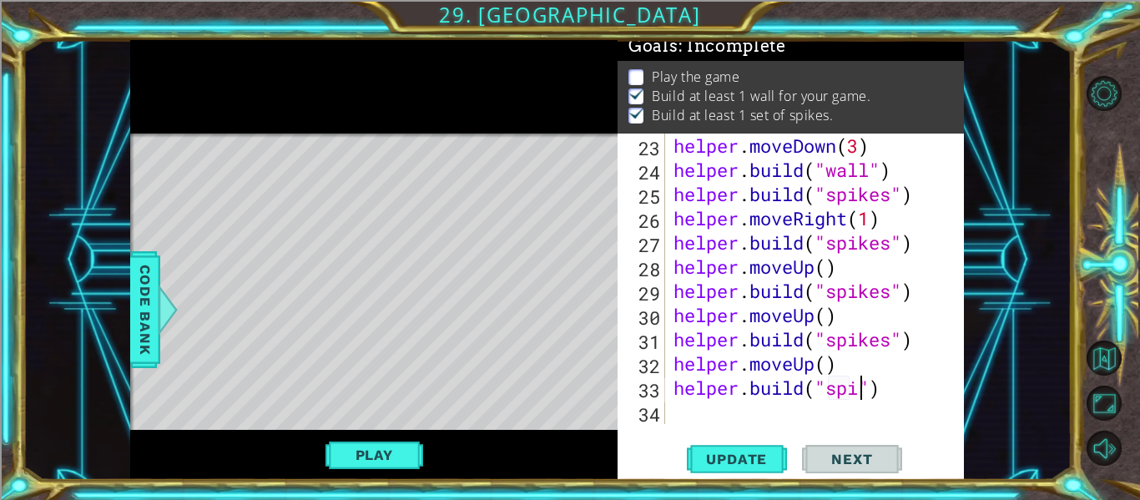
scroll to position [0, 10]
click at [749, 468] on button "Update" at bounding box center [737, 459] width 100 height 34
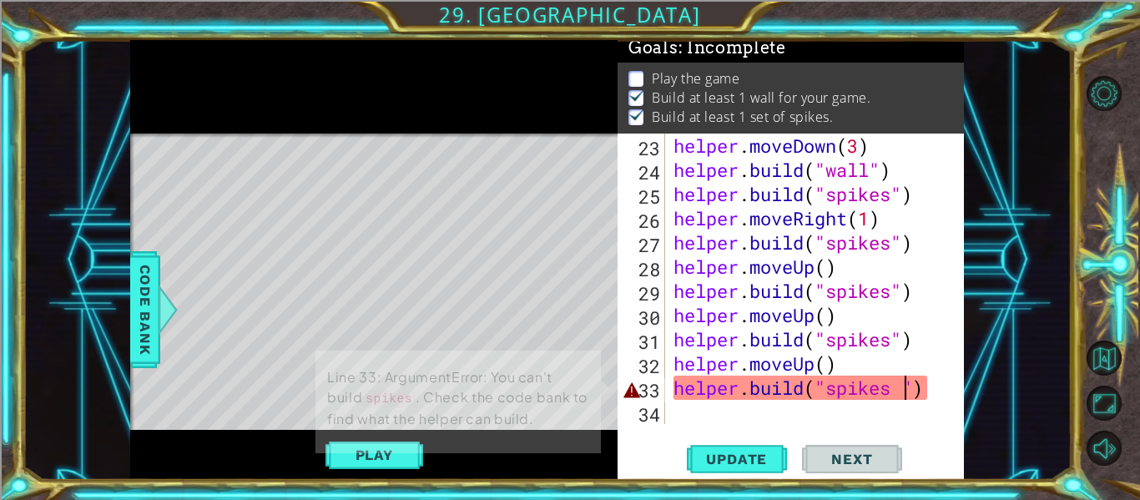
scroll to position [4, 0]
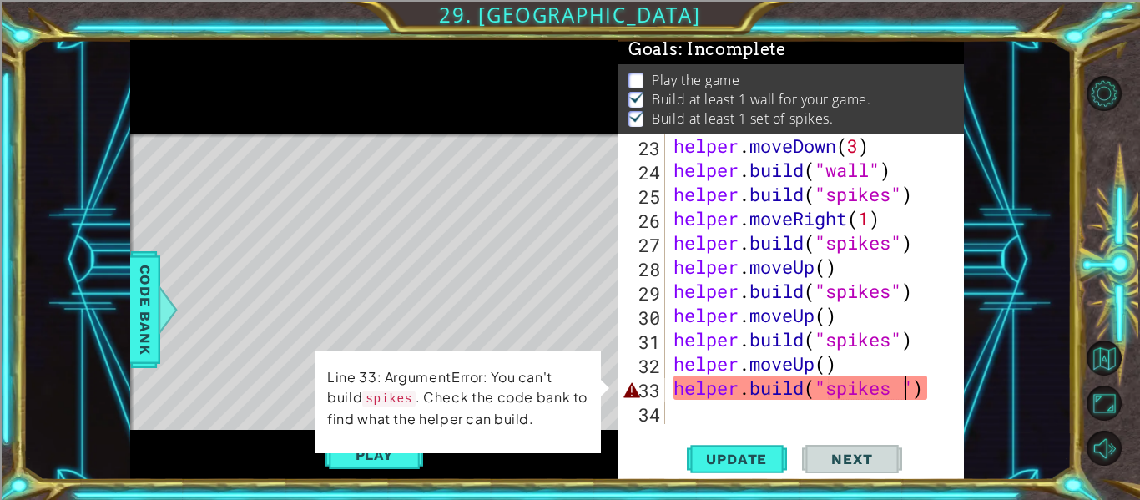
type textarea "[DOMAIN_NAME]("spikes")"
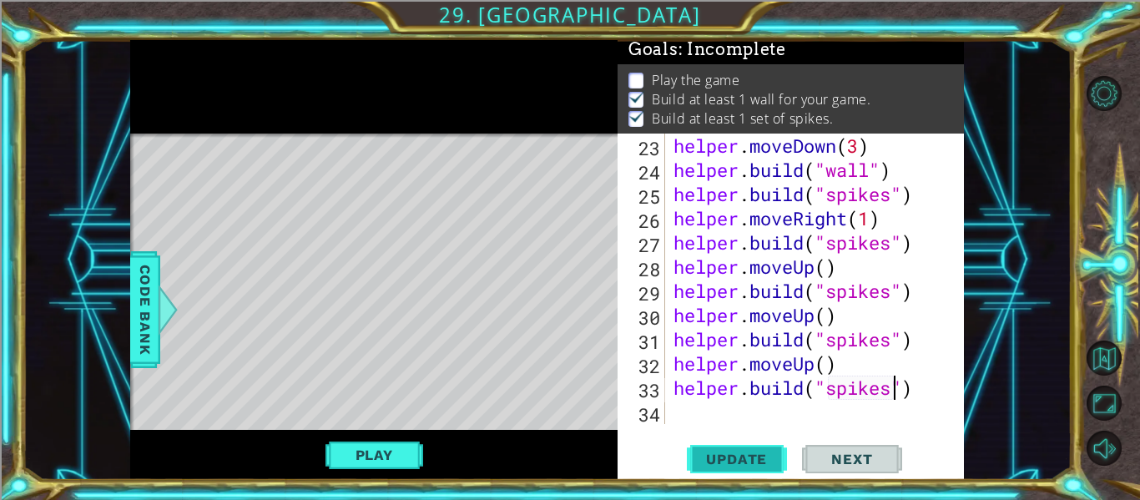
click at [751, 446] on button "Update" at bounding box center [737, 459] width 100 height 34
click at [718, 414] on div "helper . moveDown ( 3 ) helper . build ( "wall" ) helper . build ( "spikes" ) h…" at bounding box center [819, 303] width 299 height 339
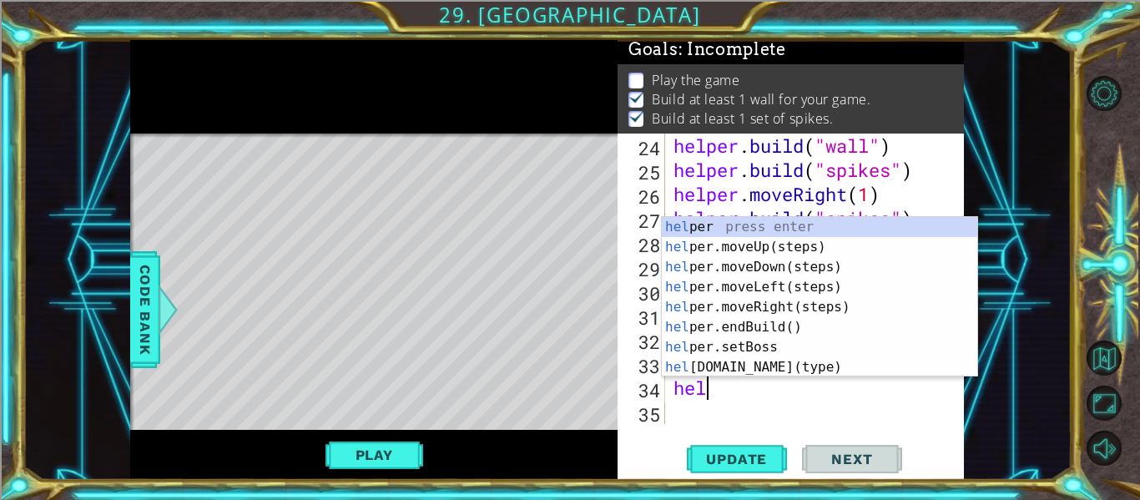
scroll to position [0, 1]
type textarea "help"
click at [789, 255] on div "help er press enter help er.moveUp(steps) press enter help er.moveDown(steps) p…" at bounding box center [819, 317] width 315 height 200
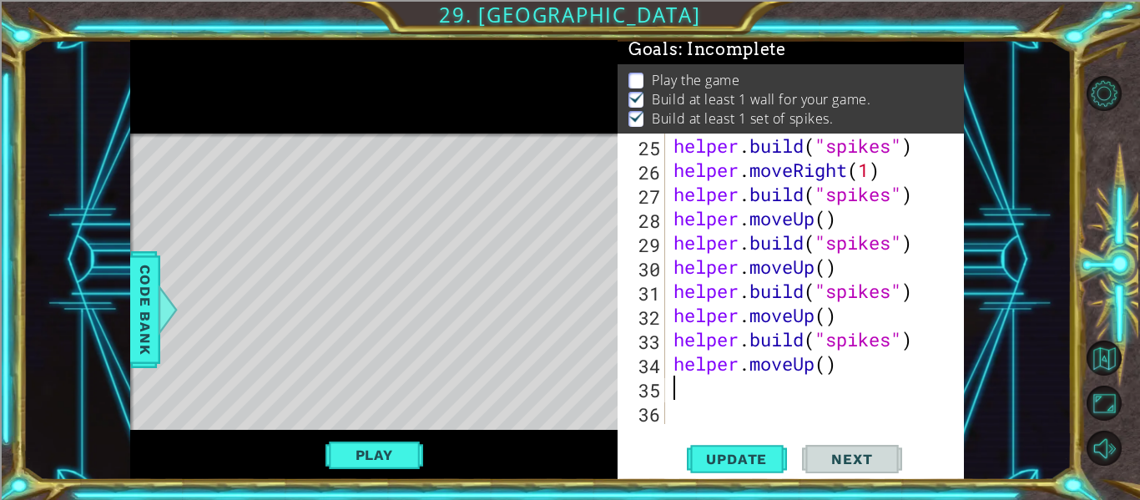
scroll to position [678, 0]
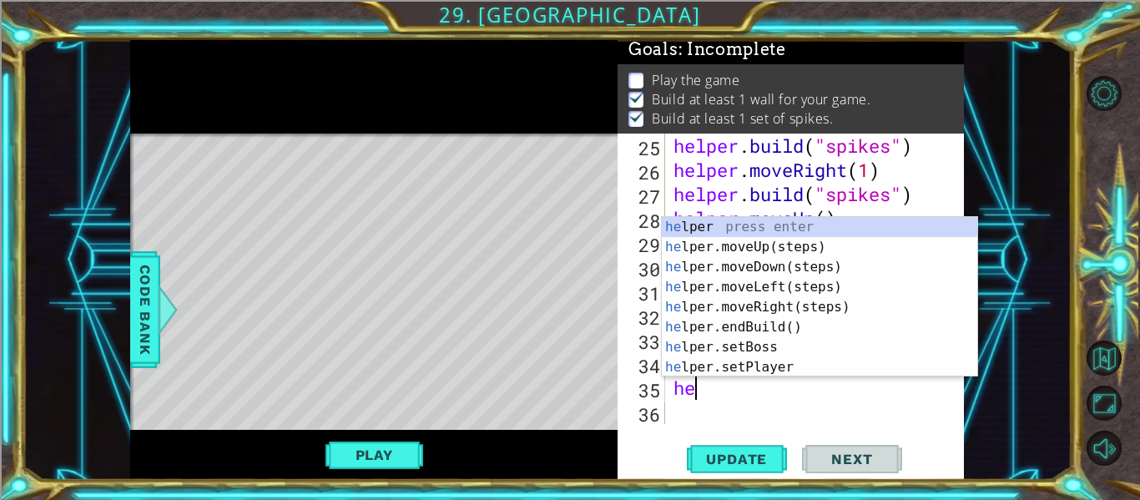
type textarea "hel"
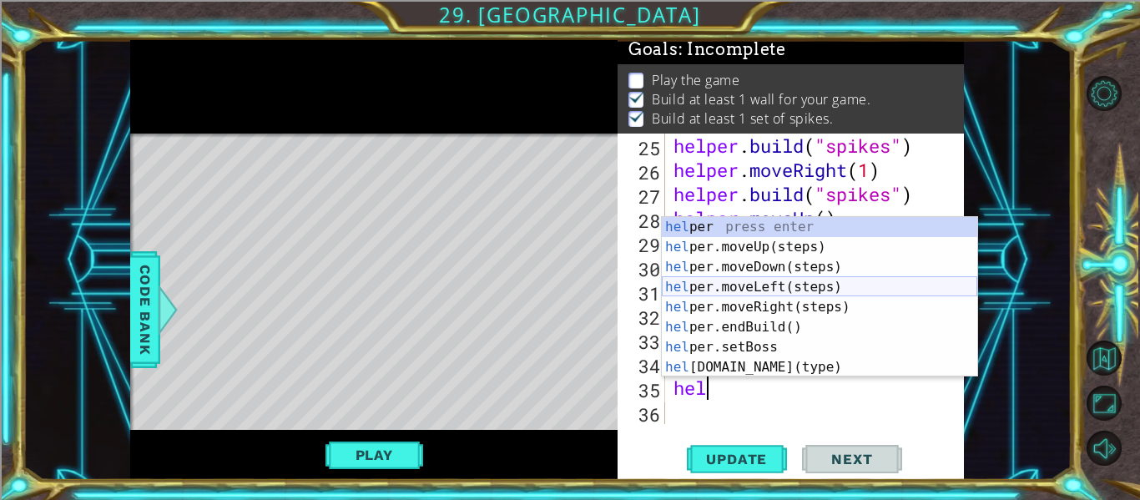
click at [749, 283] on div "hel per press enter hel per.moveUp(steps) press enter hel per.moveDown(steps) p…" at bounding box center [819, 317] width 315 height 200
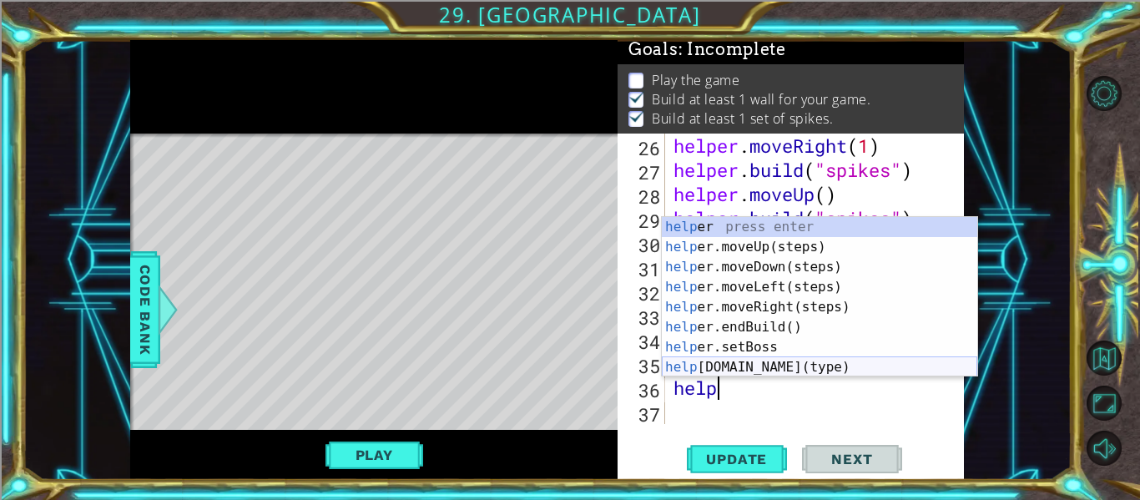
click at [801, 368] on div "help er press enter help er.moveUp(steps) press enter help er.moveDown(steps) p…" at bounding box center [819, 317] width 315 height 200
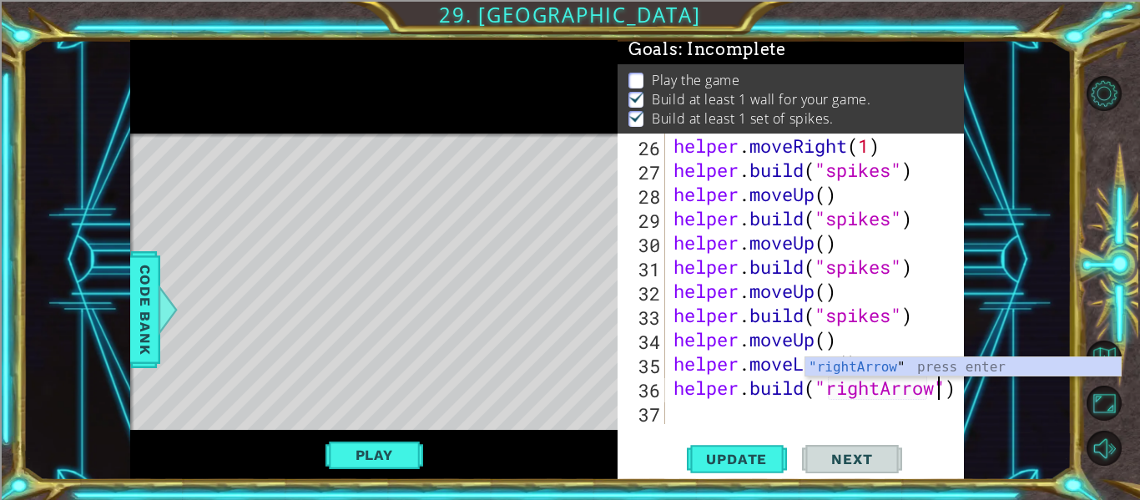
scroll to position [0, 13]
click at [764, 454] on span "Update" at bounding box center [736, 459] width 94 height 17
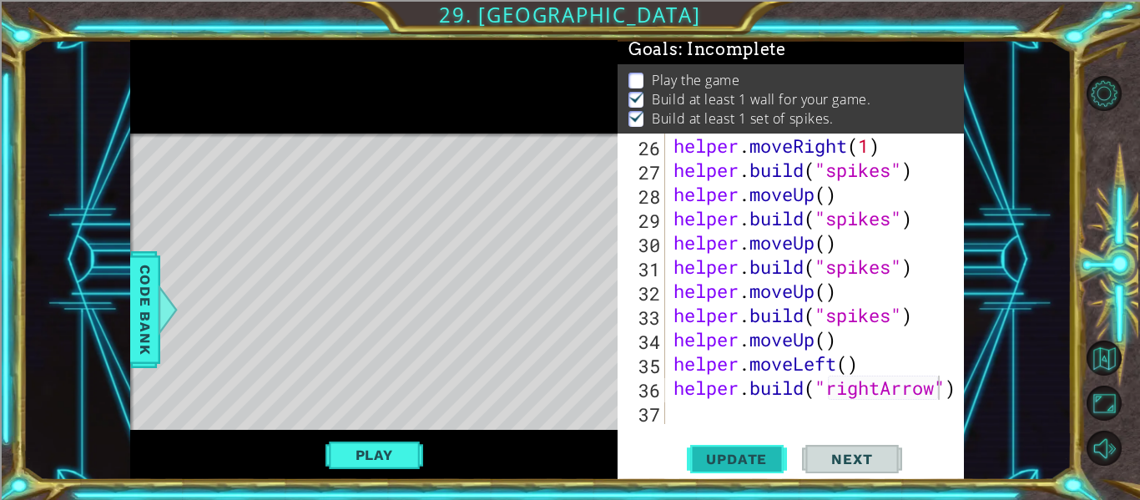
click at [708, 456] on span "Update" at bounding box center [736, 459] width 94 height 17
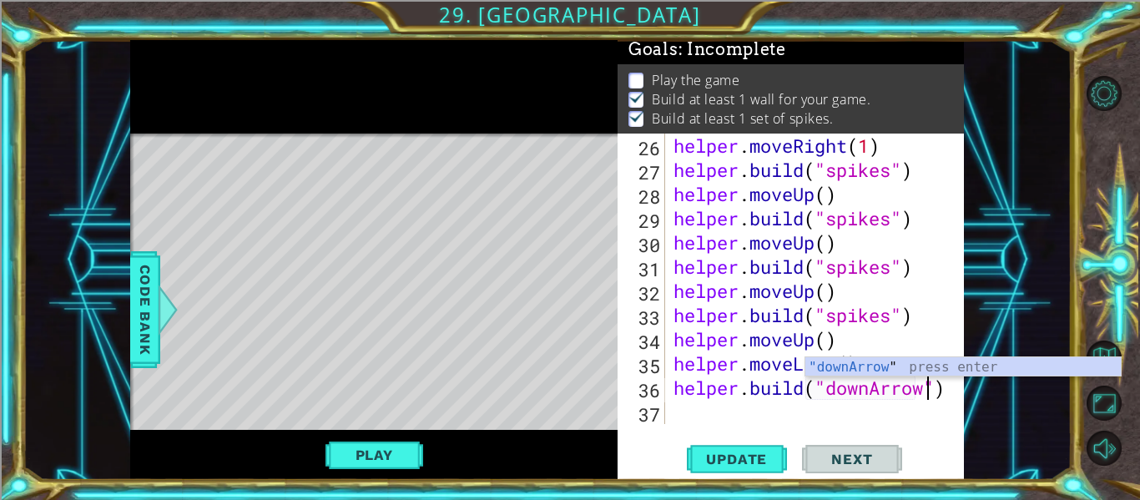
scroll to position [0, 12]
type textarea "[DOMAIN_NAME]("downArrow")"
click at [770, 458] on span "Update" at bounding box center [736, 459] width 94 height 17
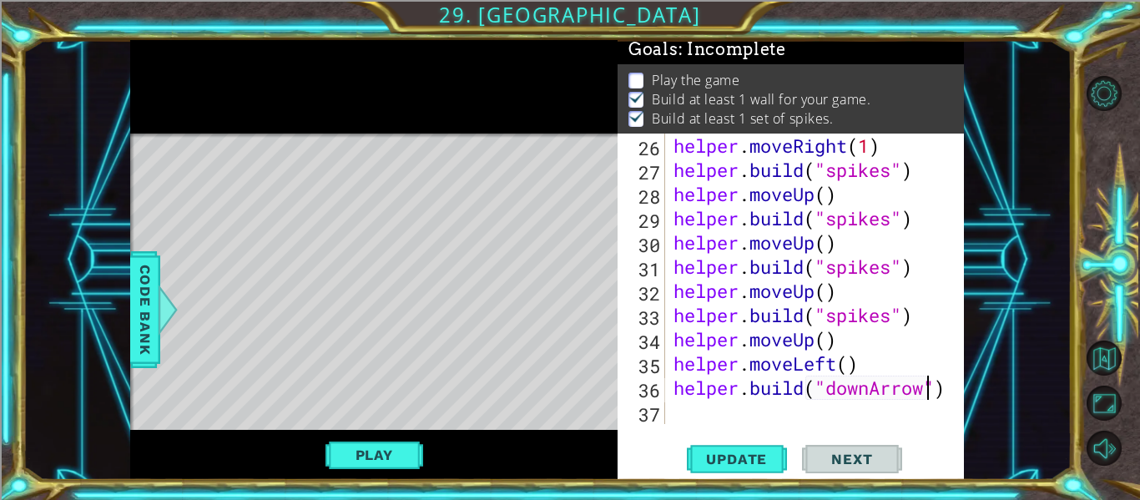
click at [733, 414] on div "helper . moveRight ( 1 ) helper . build ( "spikes" ) helper . moveUp ( ) helper…" at bounding box center [819, 303] width 299 height 339
type textarea "hel"
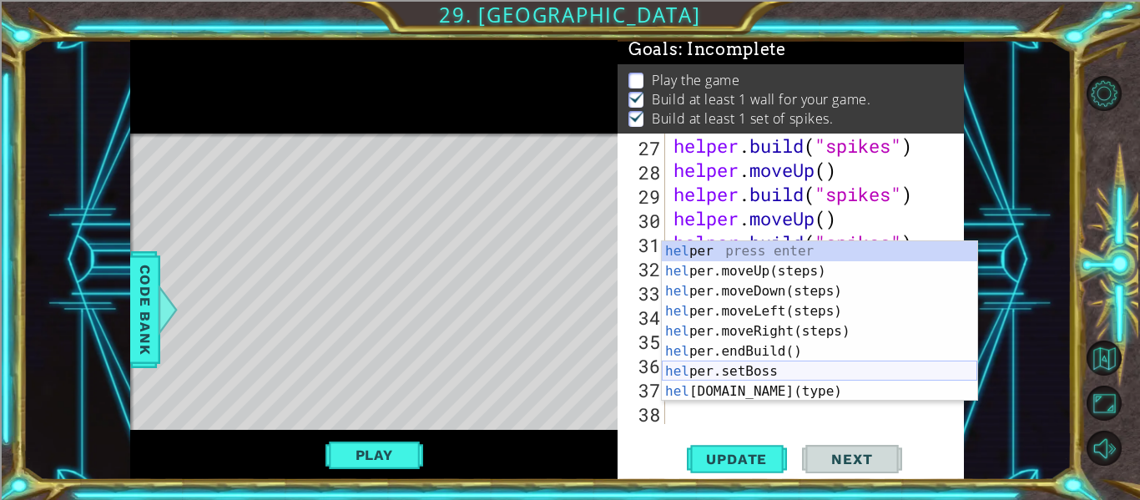
scroll to position [726, 0]
click at [780, 331] on div "hel per press enter hel per.moveUp(steps) press enter hel per.moveDown(steps) p…" at bounding box center [819, 341] width 315 height 200
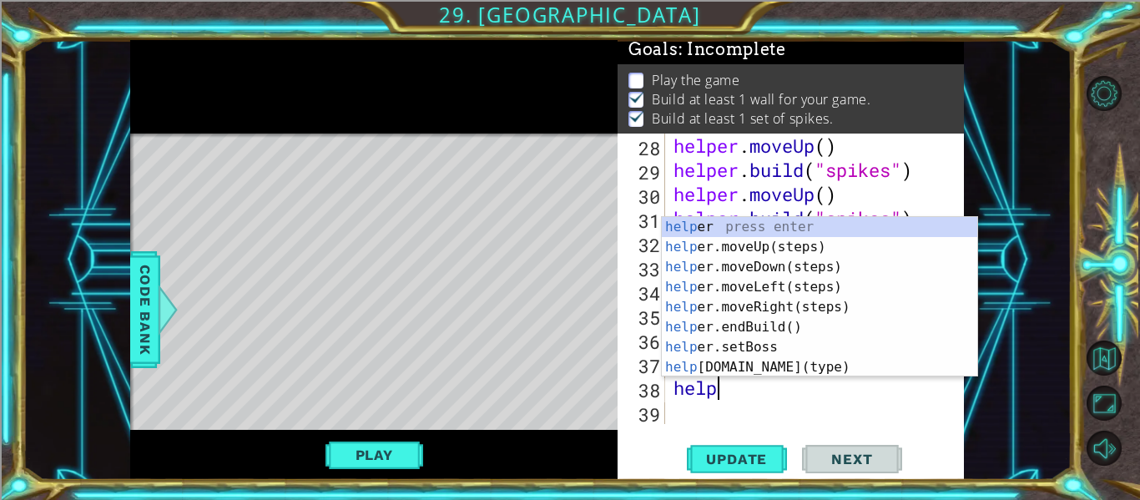
scroll to position [0, 1]
click at [734, 371] on div "help er press enter help er.moveUp(steps) press enter help er.moveDown(steps) p…" at bounding box center [819, 317] width 315 height 200
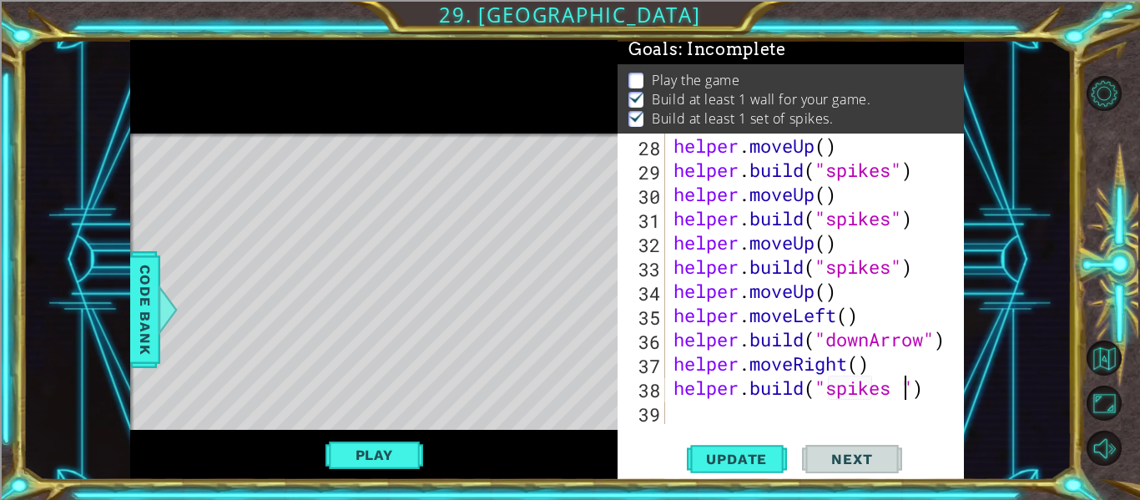
scroll to position [0, 10]
click at [726, 456] on span "Update" at bounding box center [736, 459] width 94 height 17
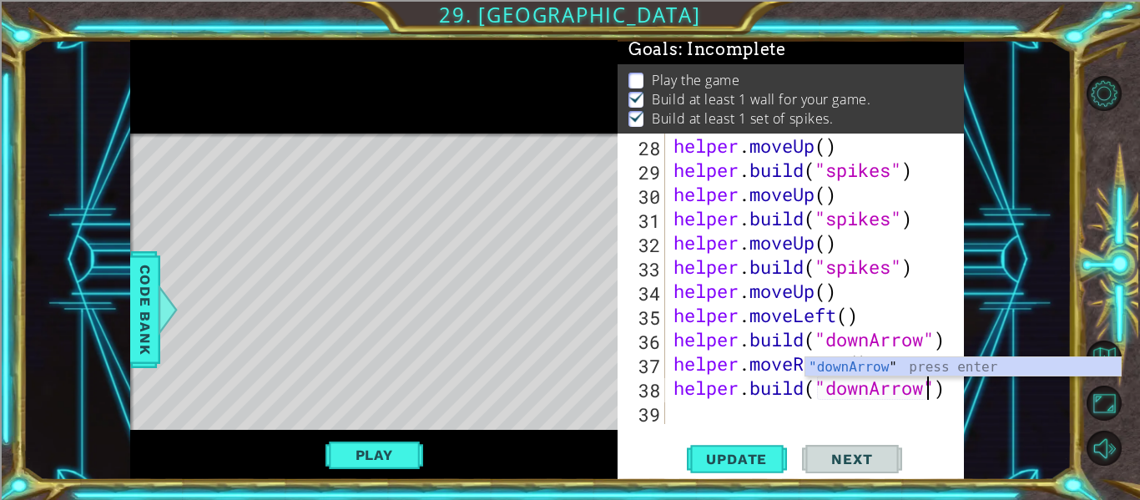
scroll to position [0, 12]
type textarea "[DOMAIN_NAME]("downArrow")"
click at [783, 458] on span "Update" at bounding box center [736, 459] width 94 height 17
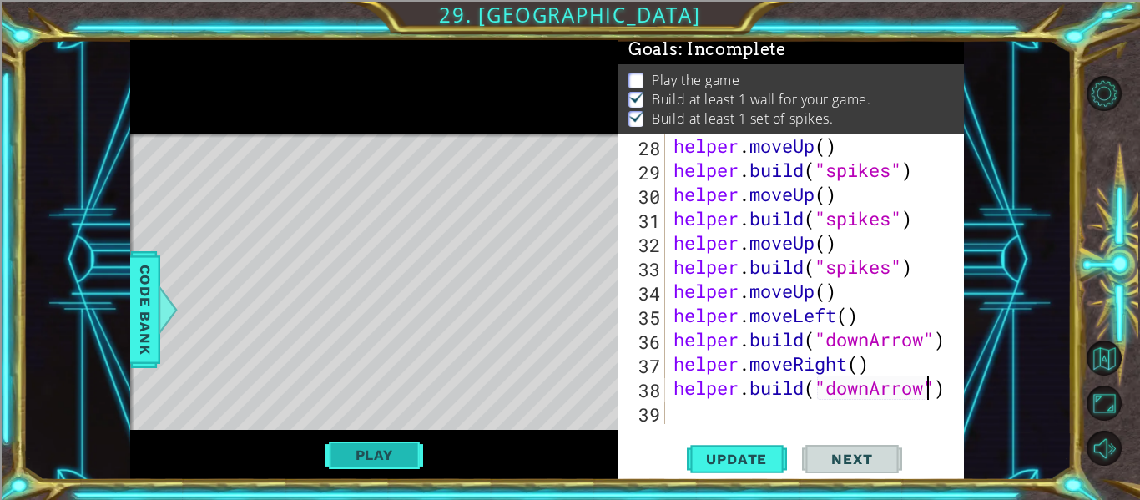
click at [380, 463] on button "Play" at bounding box center [374, 455] width 98 height 32
